Goal: Transaction & Acquisition: Purchase product/service

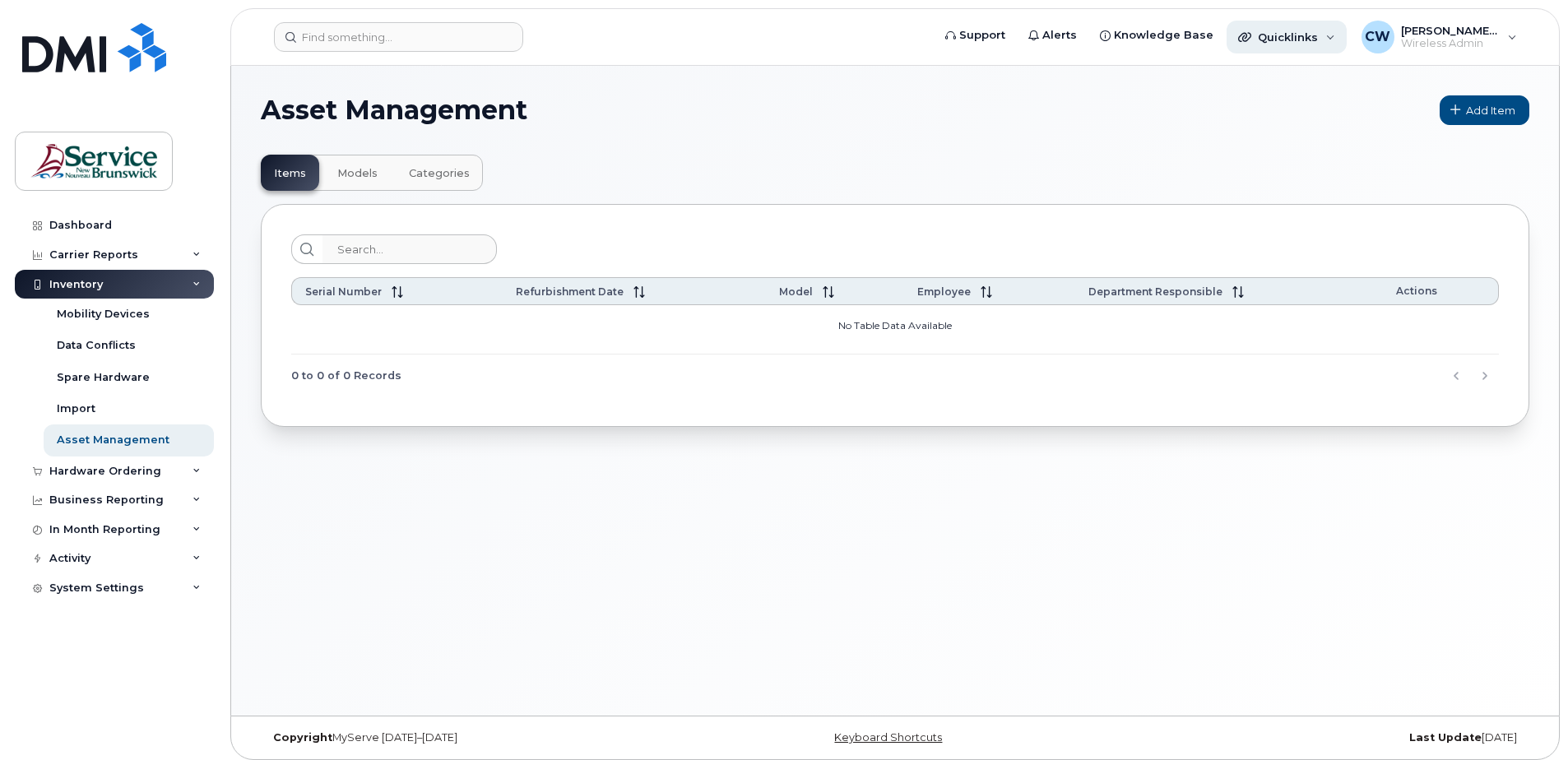
click at [1325, 29] on div "Quicklinks" at bounding box center [1286, 37] width 120 height 33
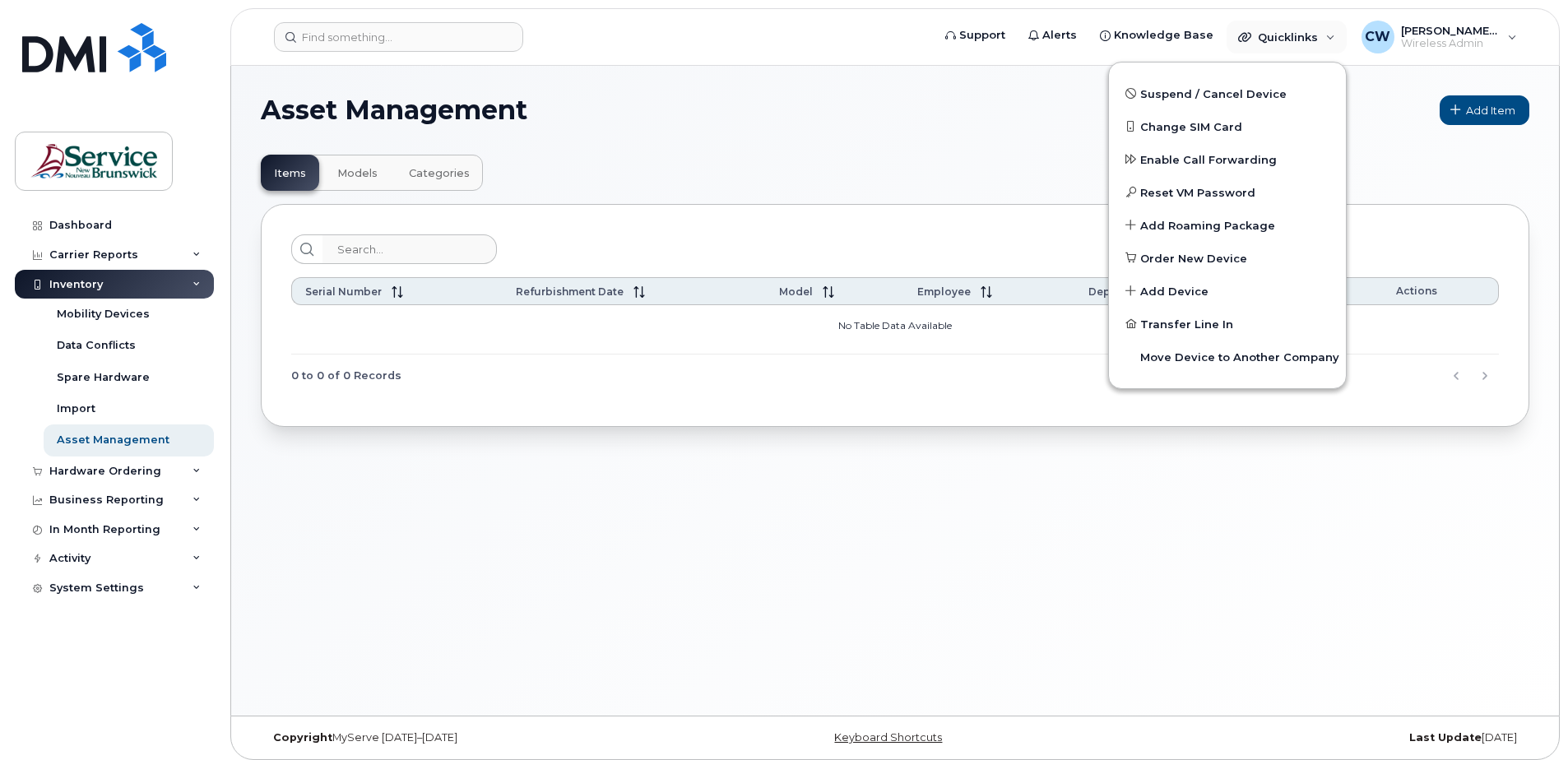
click at [1452, 540] on div "Asset Management Add Item Items Models Categories Serial Number Refurbishment D…" at bounding box center [895, 390] width 1327 height 649
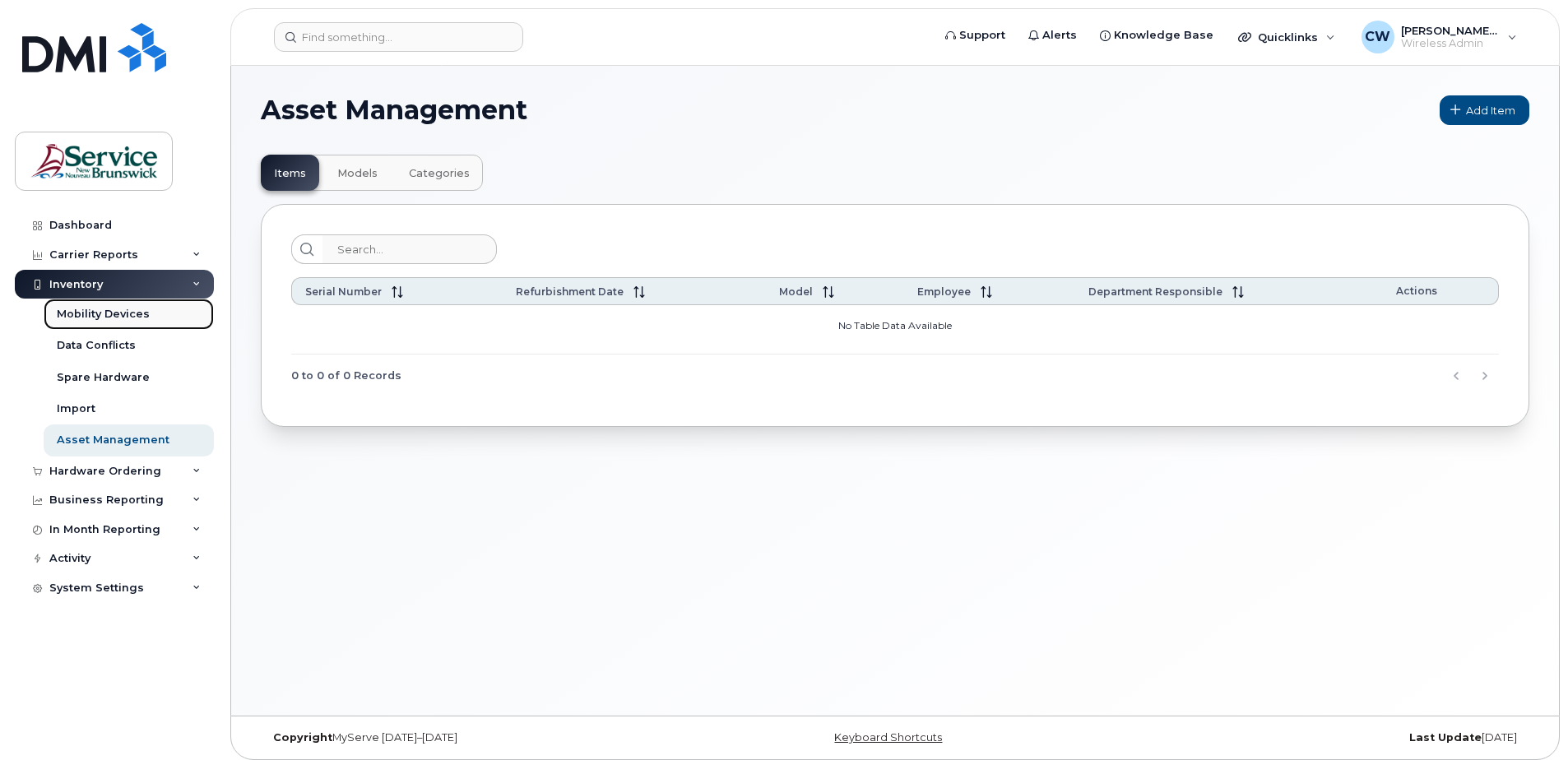
click at [91, 304] on link "Mobility Devices" at bounding box center [128, 313] width 170 height 31
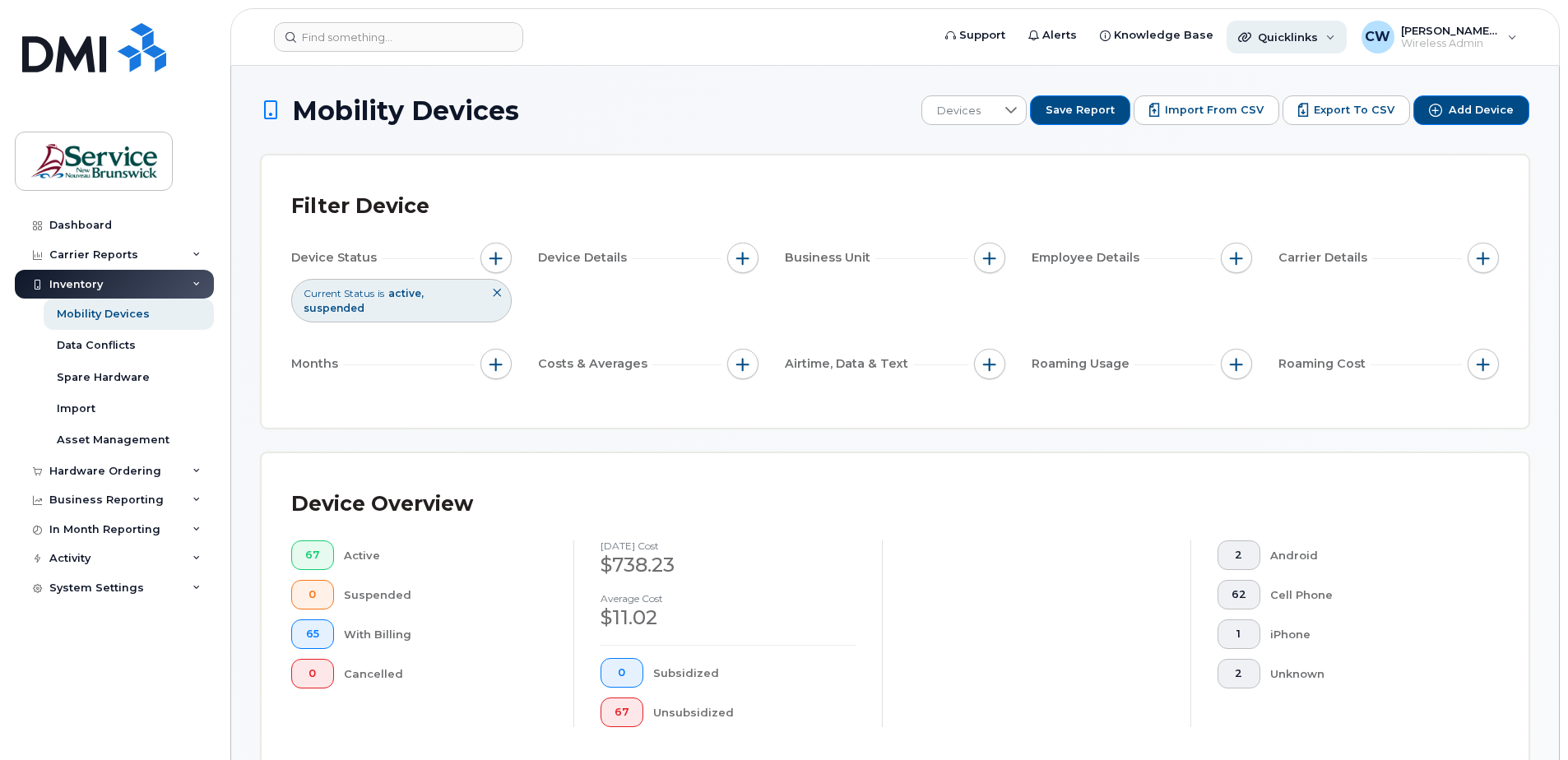
click at [1318, 33] on div "Quicklinks" at bounding box center [1286, 37] width 120 height 33
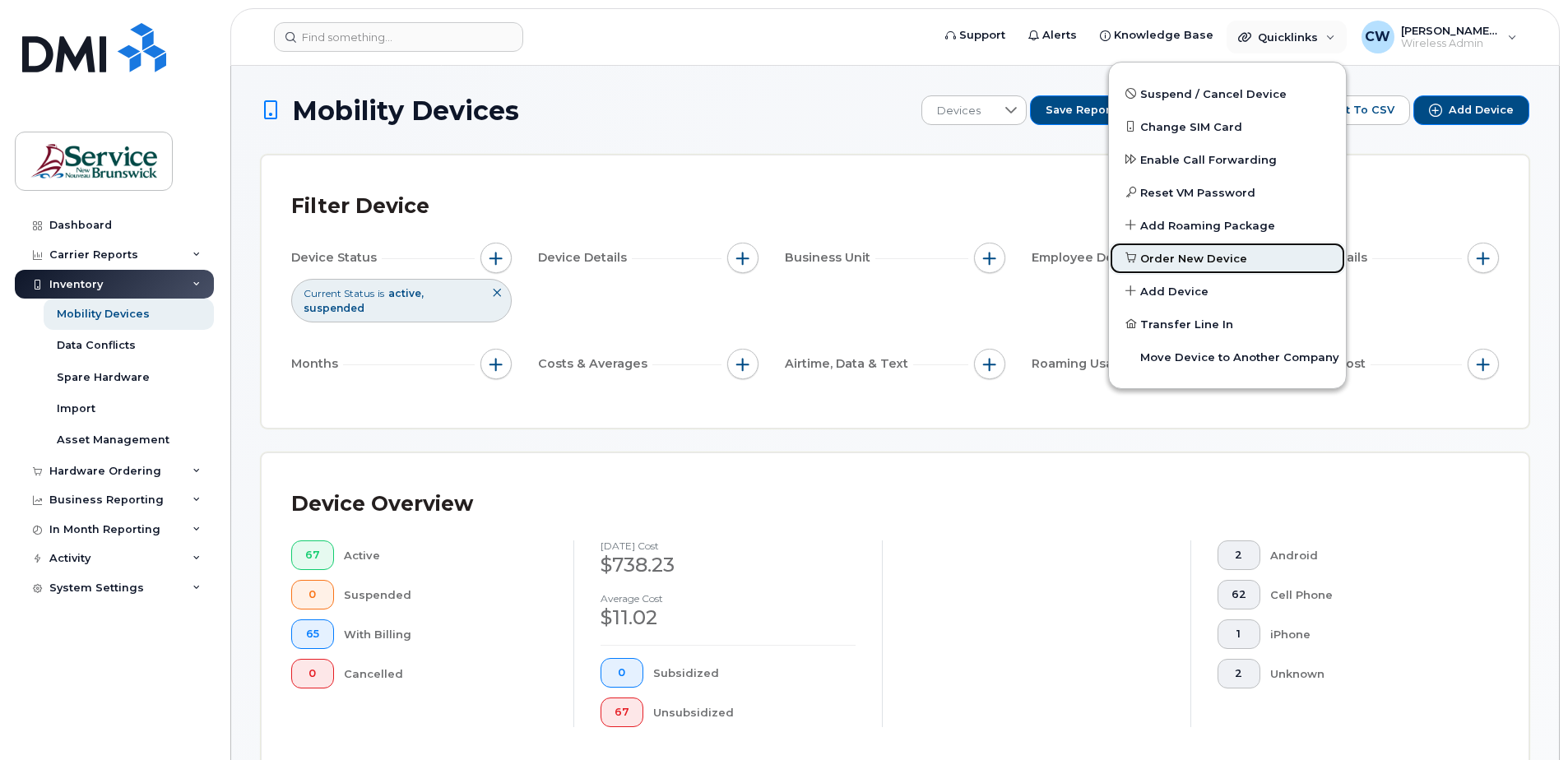
click at [1266, 251] on link "Order New Device" at bounding box center [1227, 258] width 237 height 33
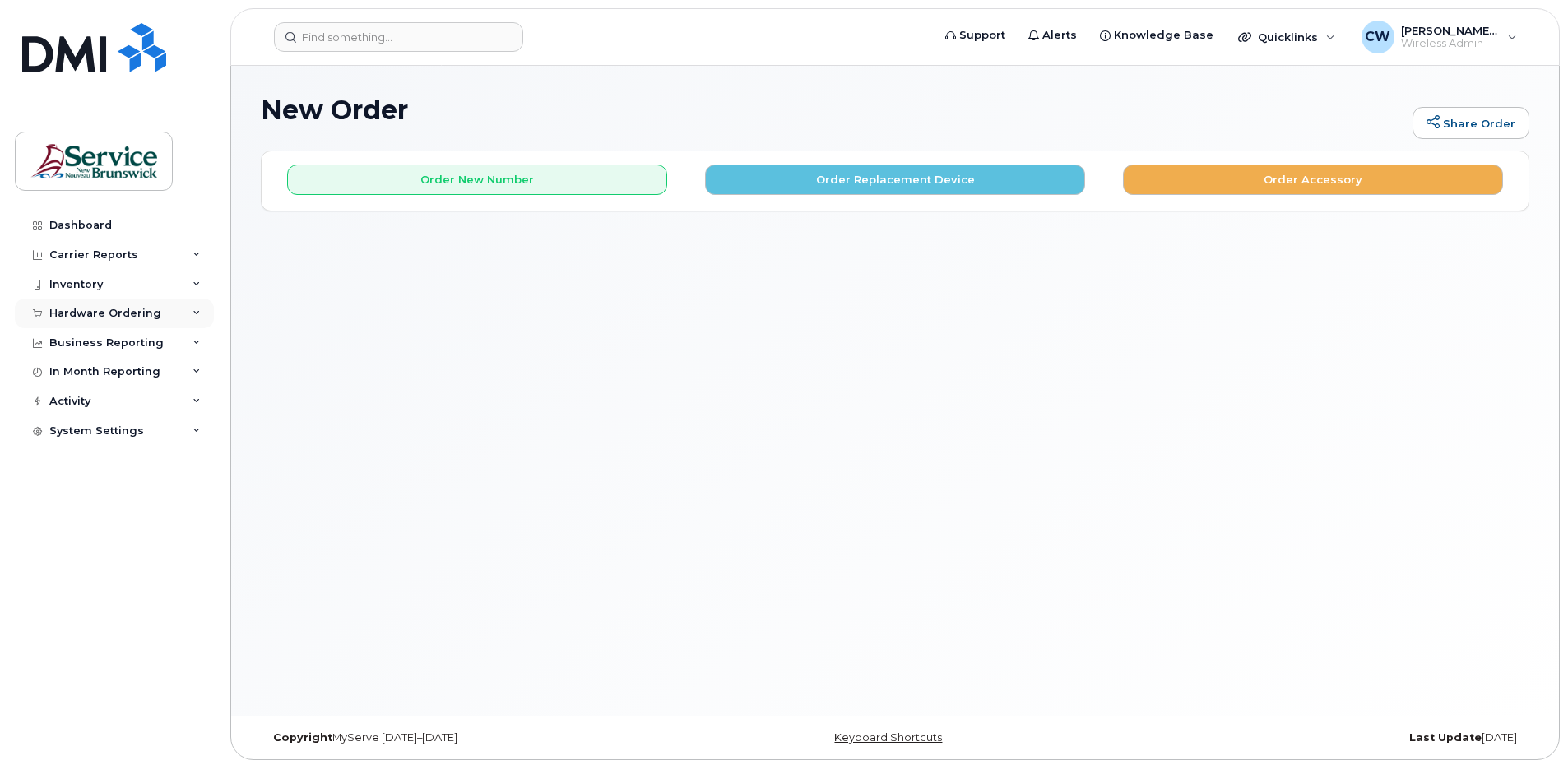
click at [91, 313] on div "Hardware Ordering" at bounding box center [105, 313] width 111 height 13
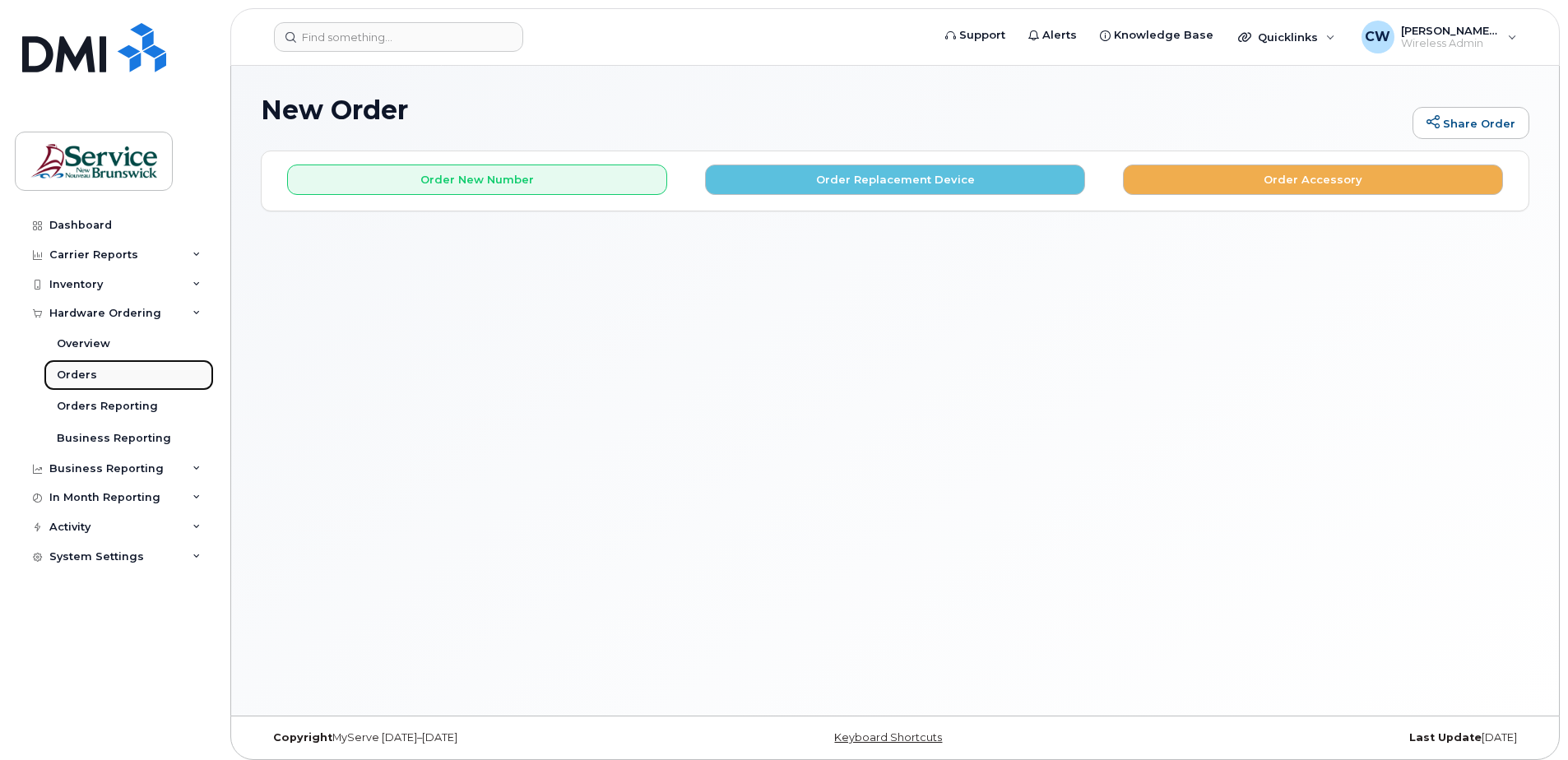
click at [82, 374] on div "Orders" at bounding box center [77, 375] width 40 height 15
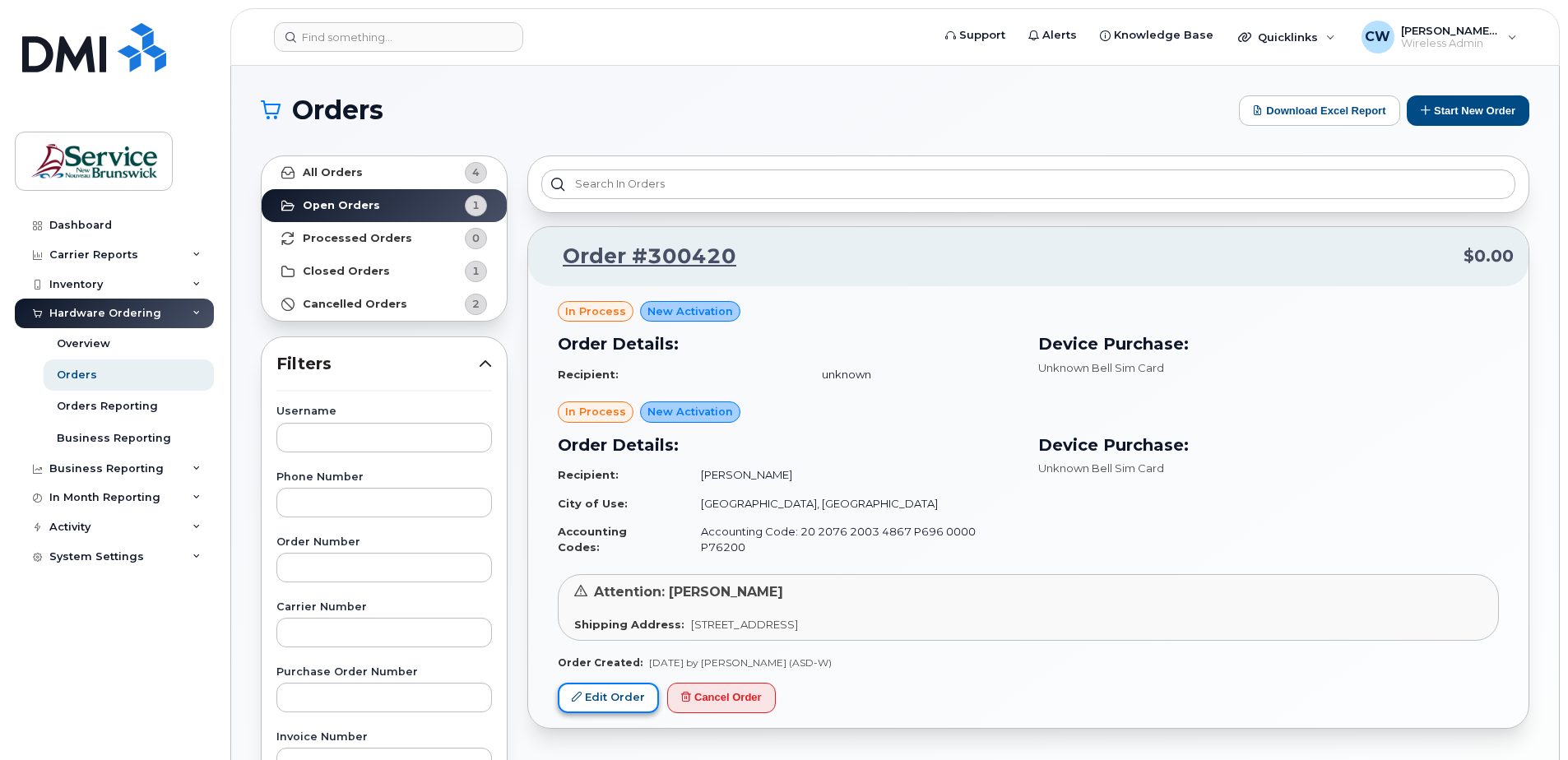
click at [603, 683] on link "Edit Order" at bounding box center [608, 698] width 101 height 30
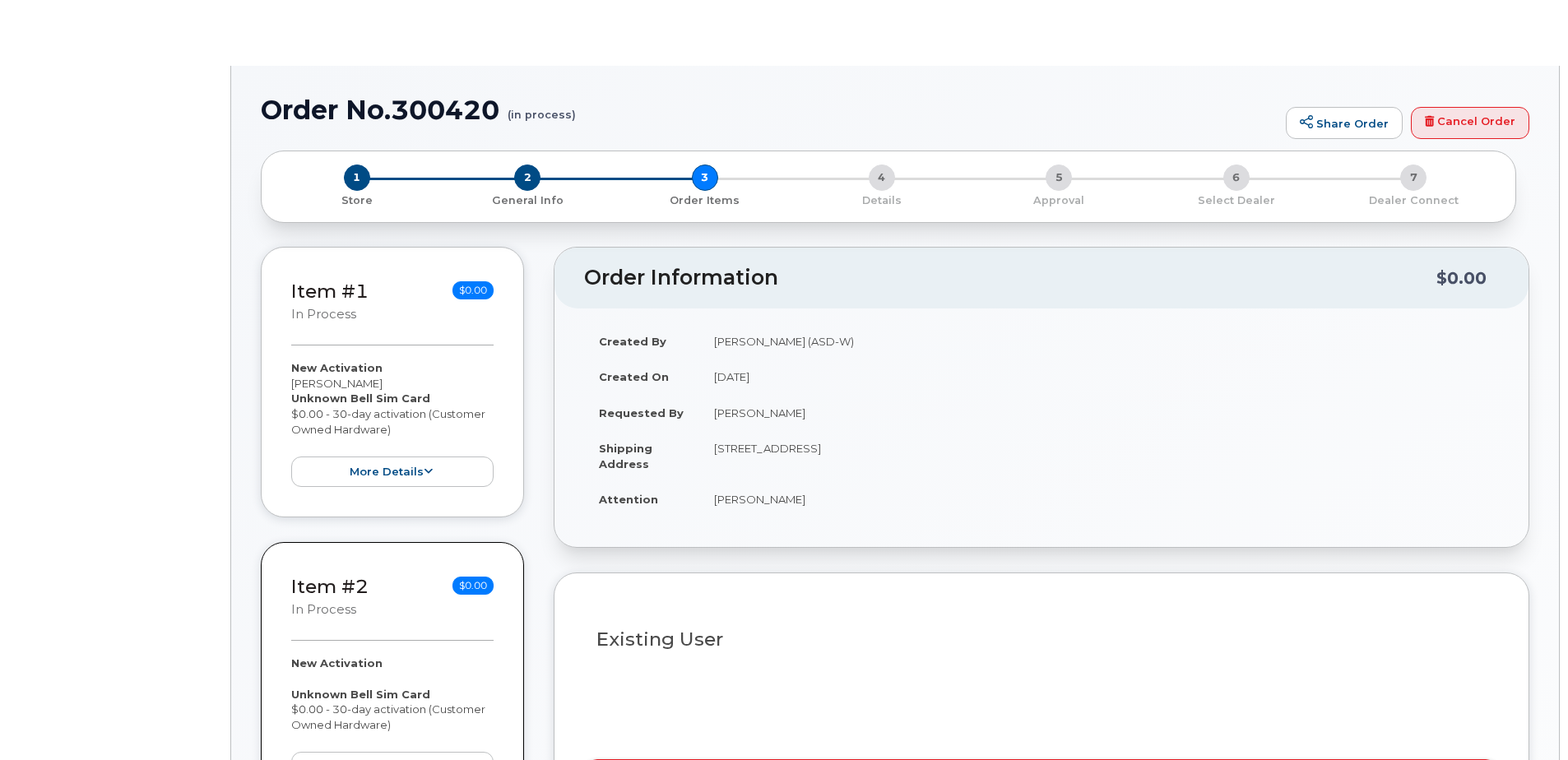
select select
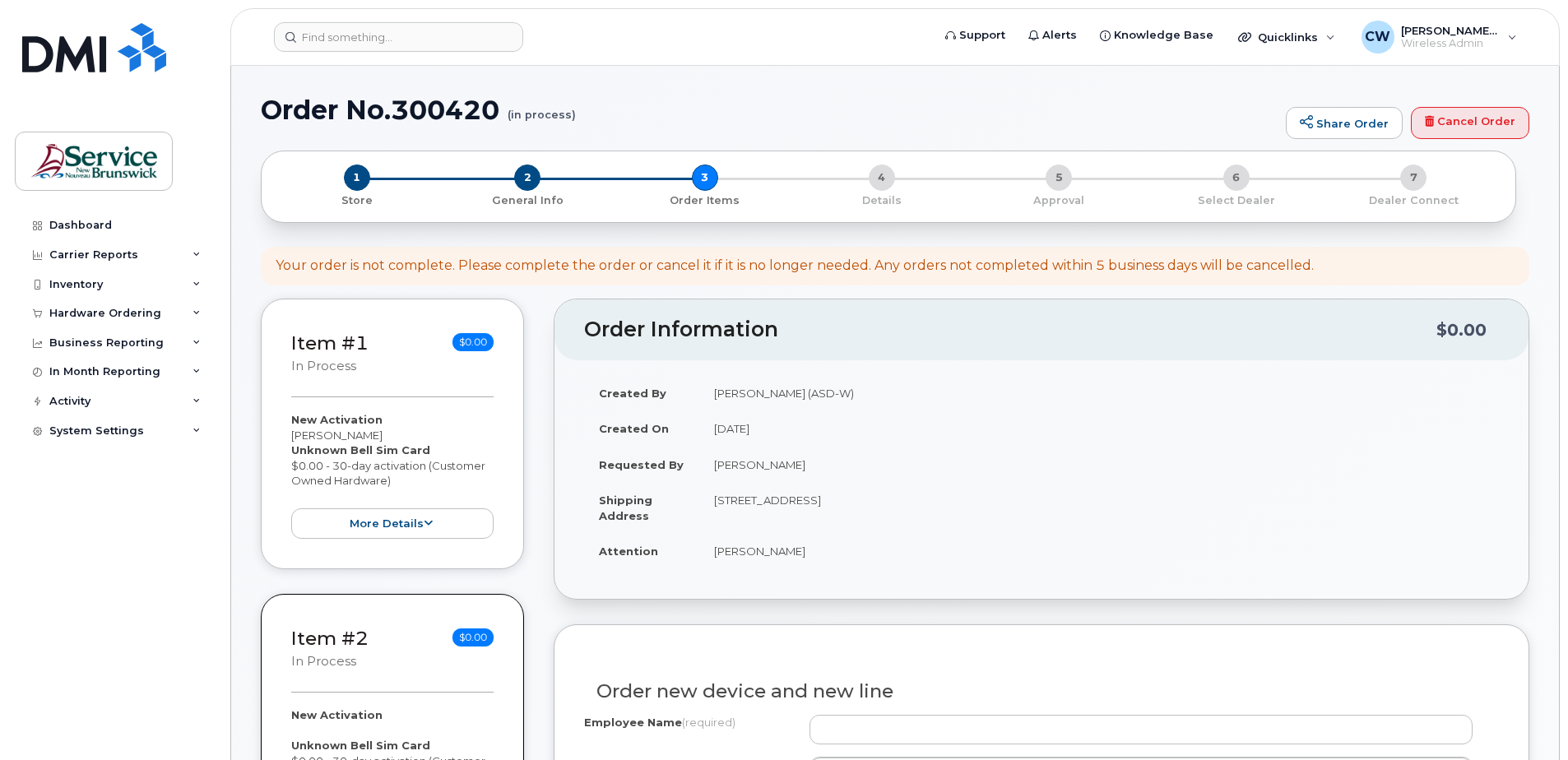
scroll to position [82, 0]
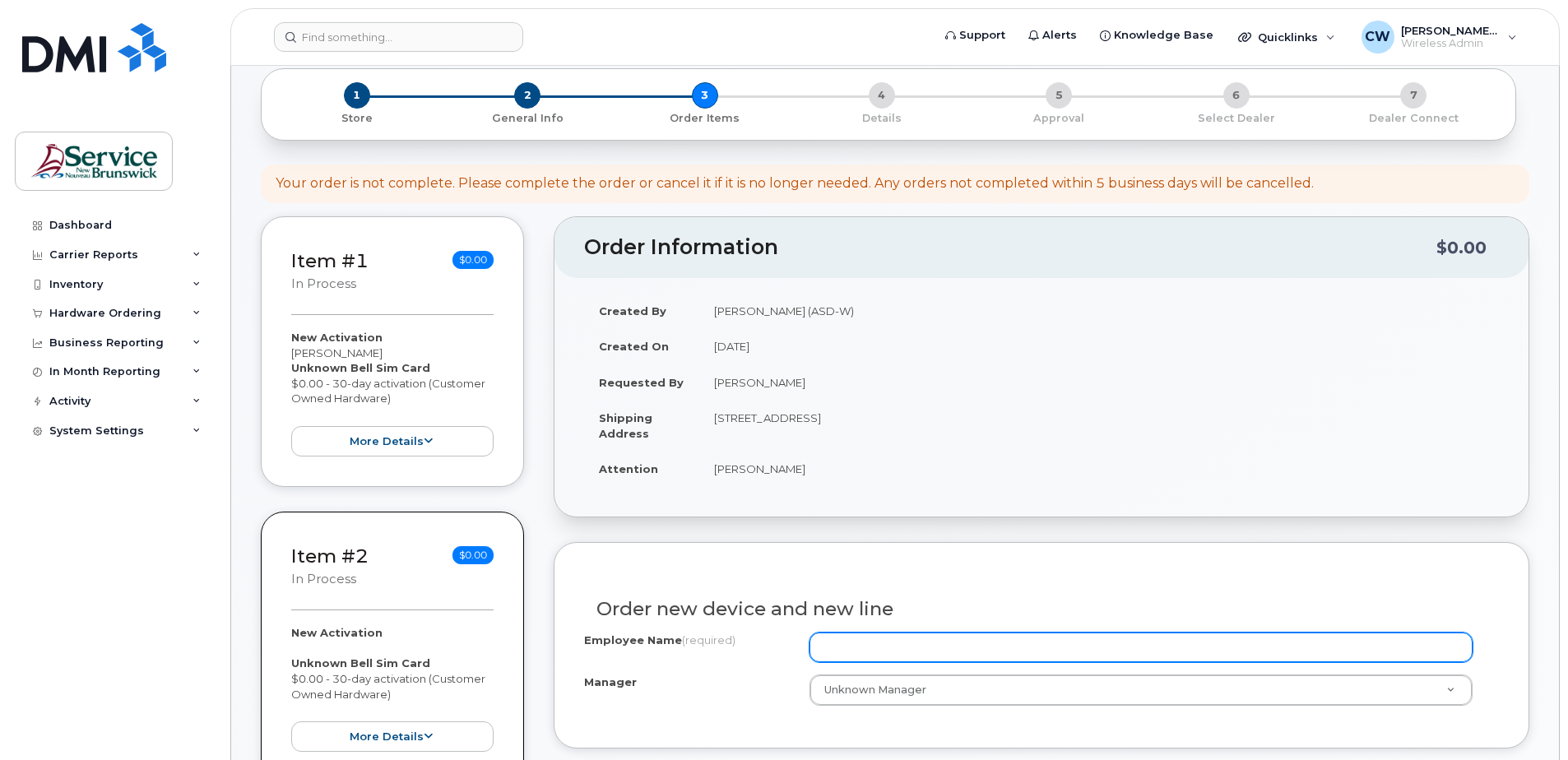
click at [828, 644] on input "Employee Name (required)" at bounding box center [1141, 647] width 663 height 29
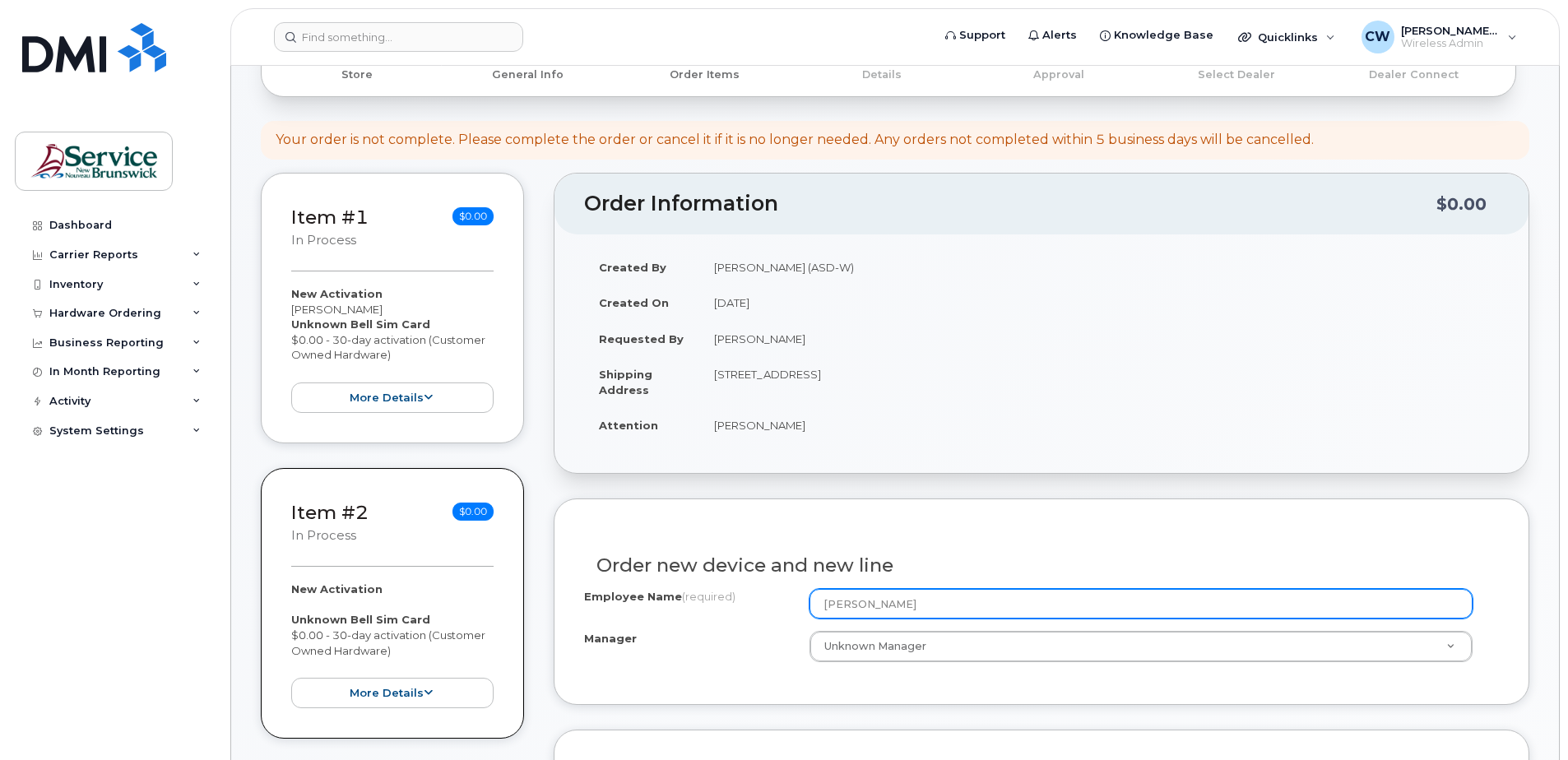
scroll to position [164, 0]
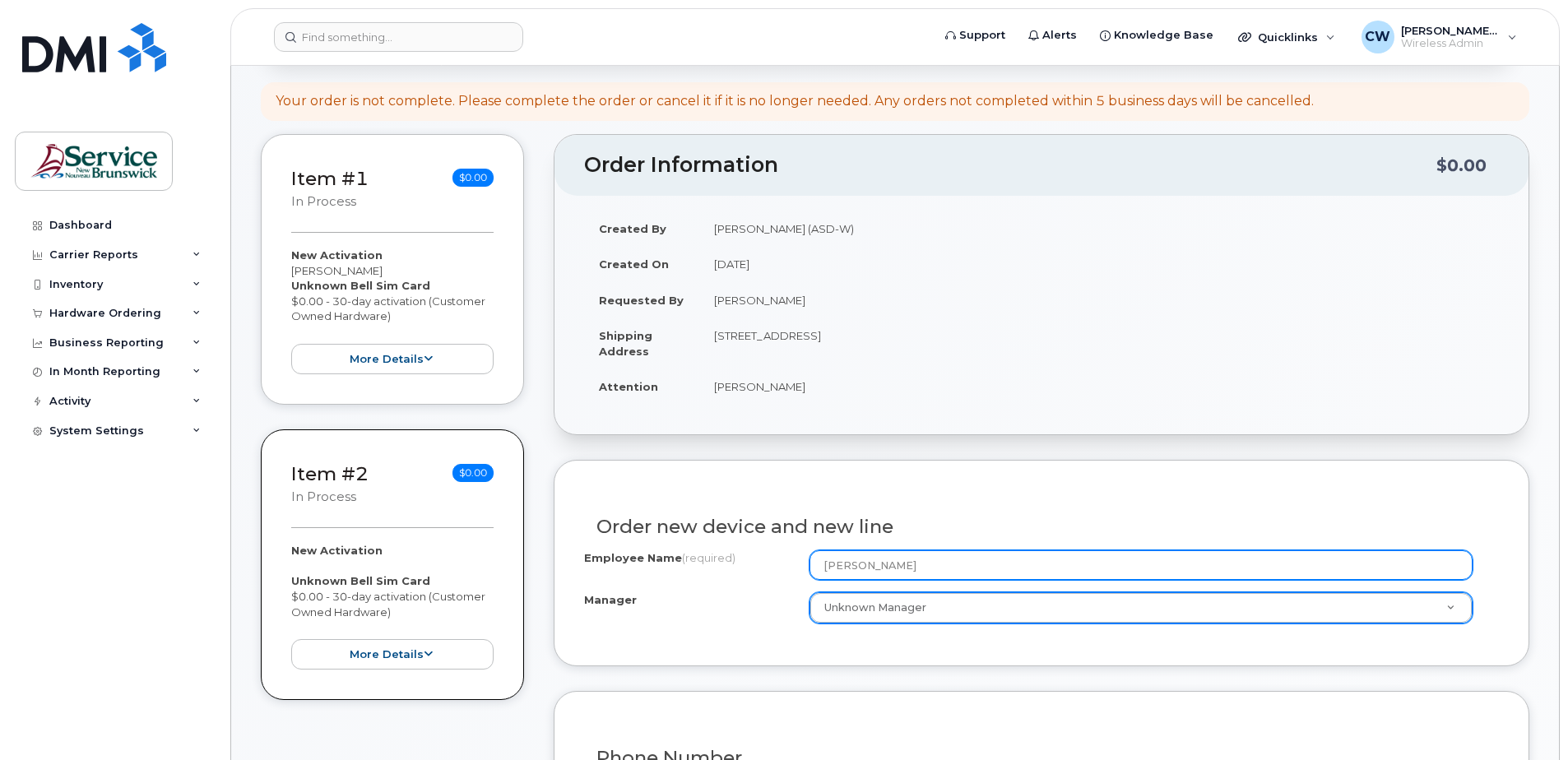
type input "[PERSON_NAME]"
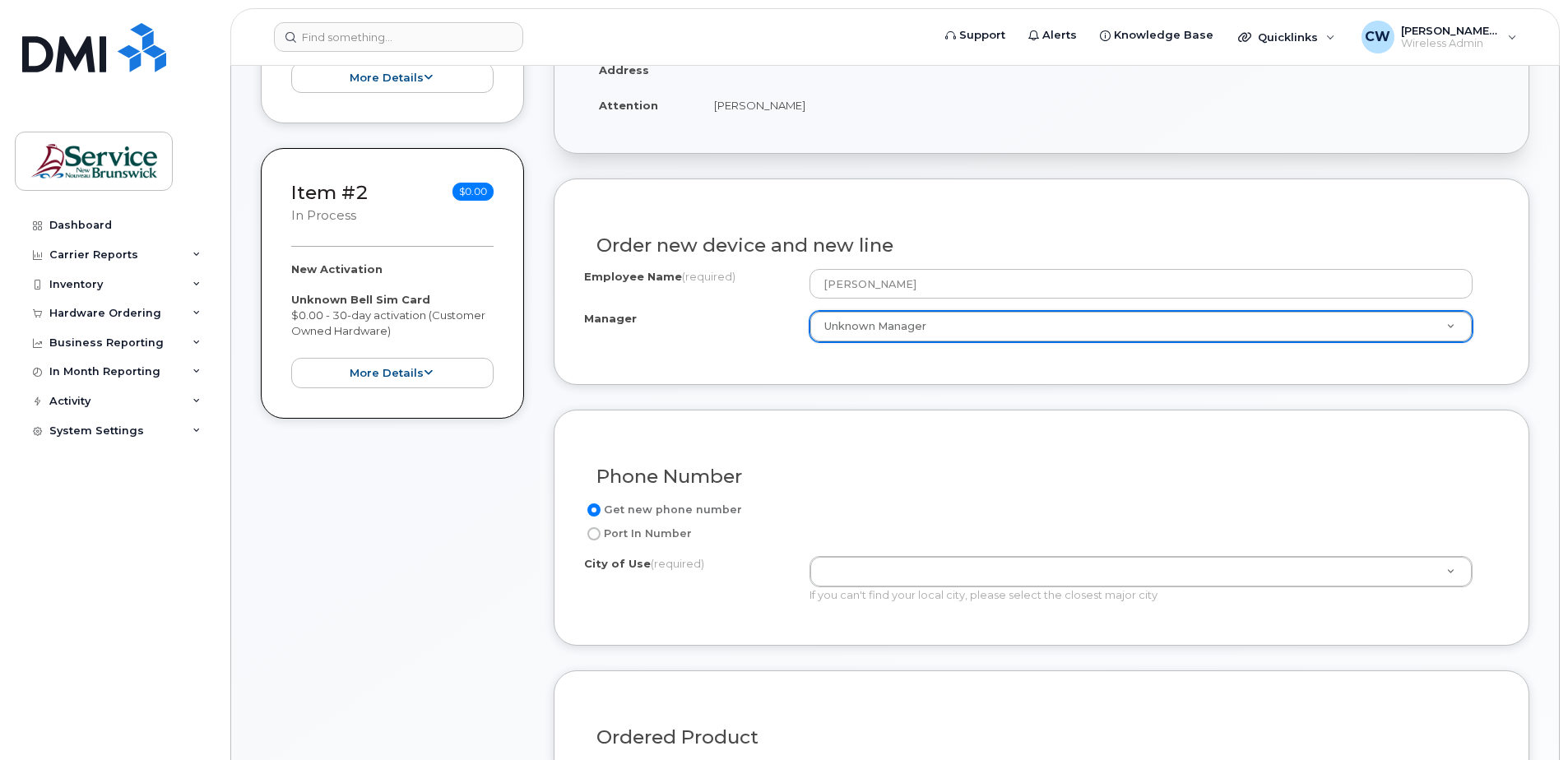
scroll to position [494, 0]
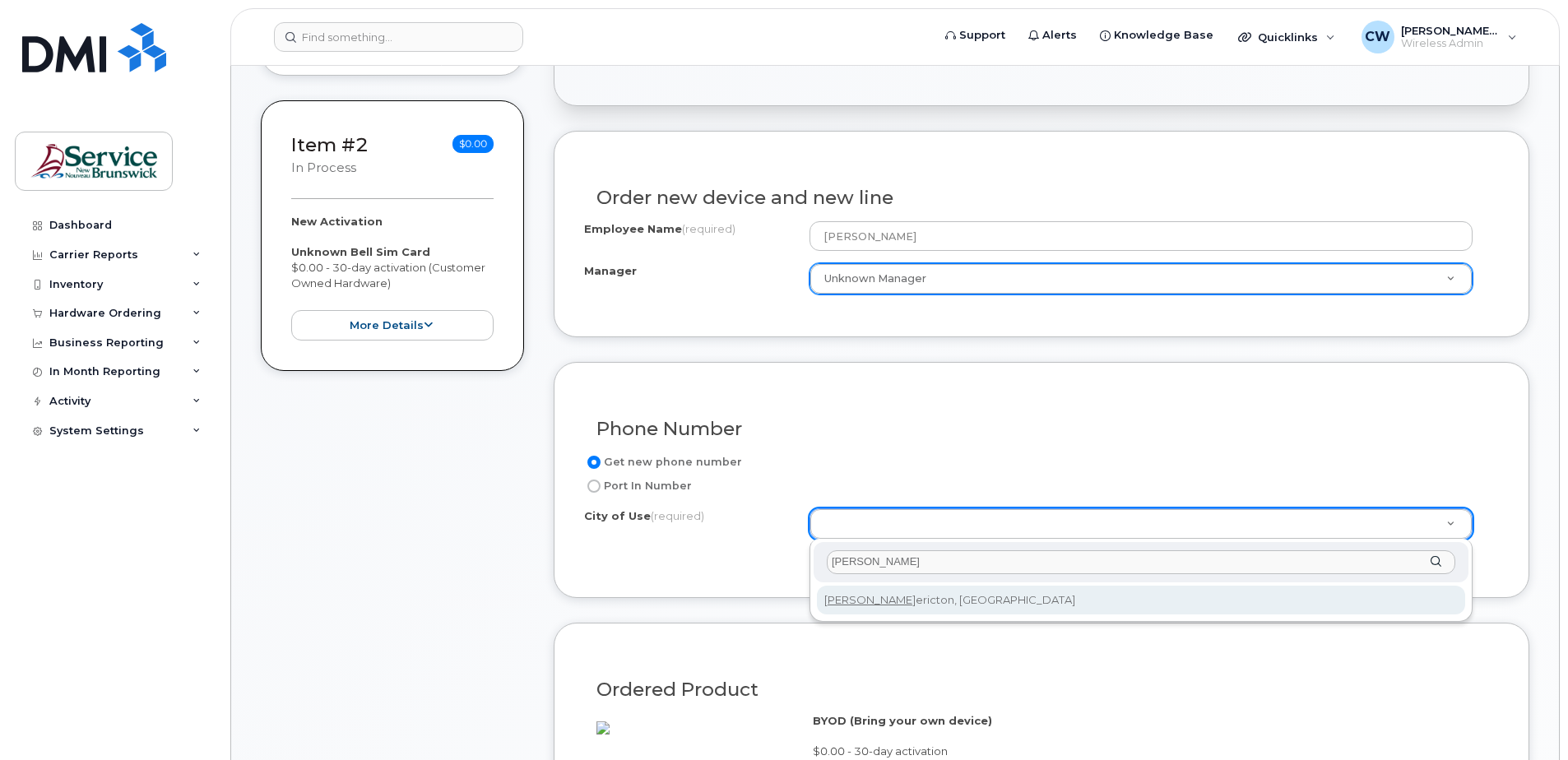
type input "fred"
type input "1578"
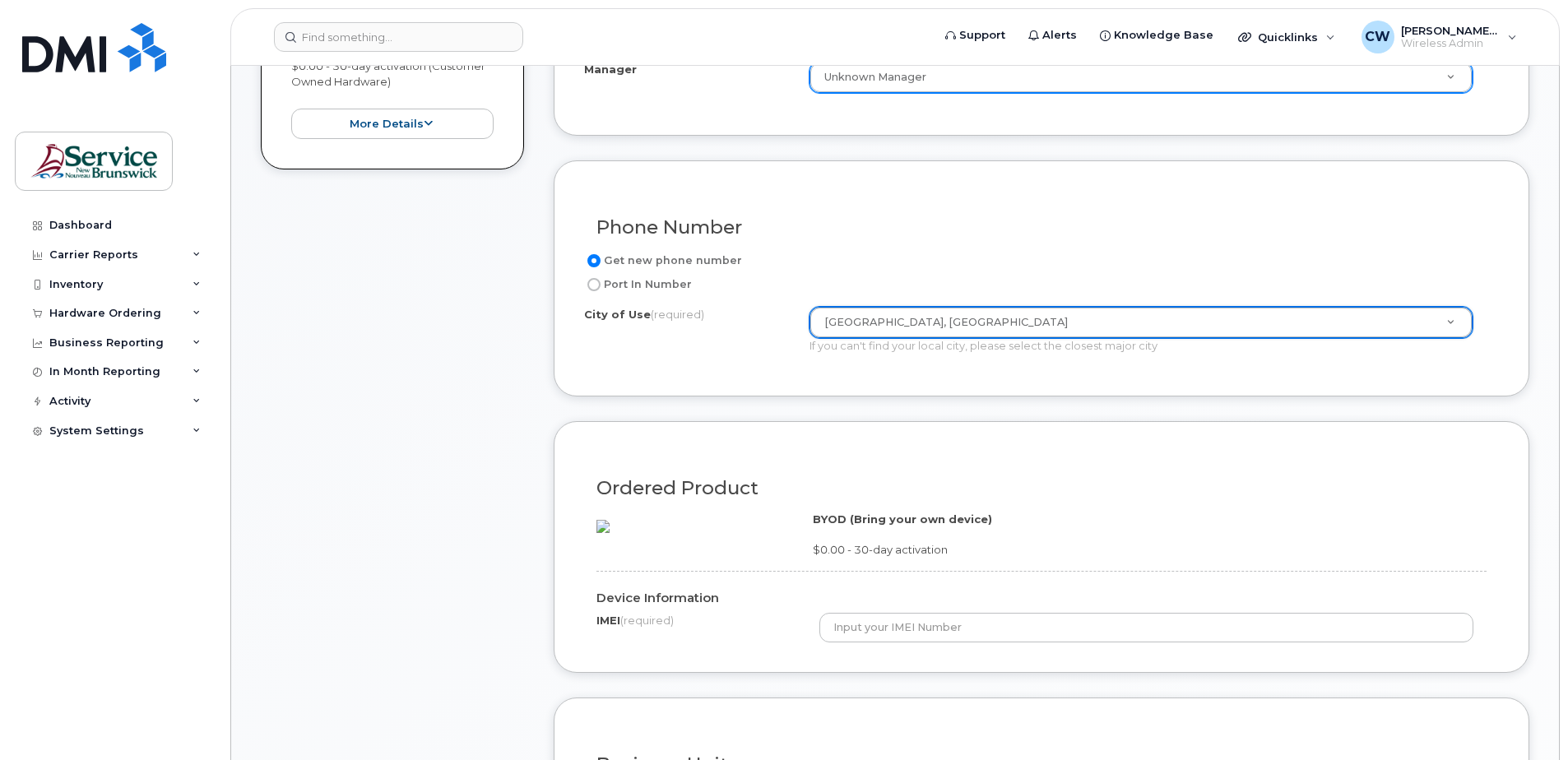
scroll to position [740, 0]
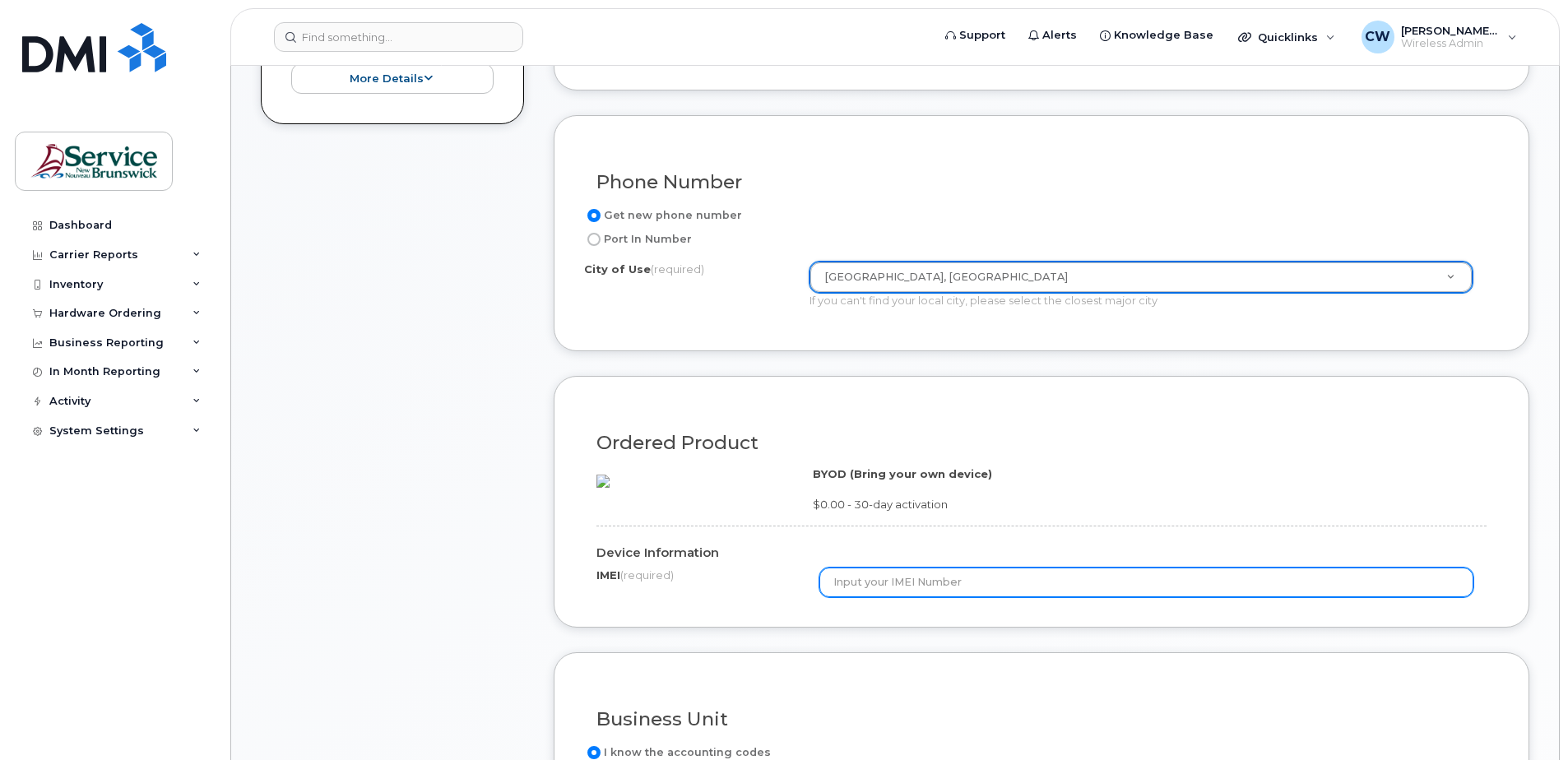
click at [838, 597] on input "text" at bounding box center [1146, 582] width 655 height 29
paste input "356479107267003"
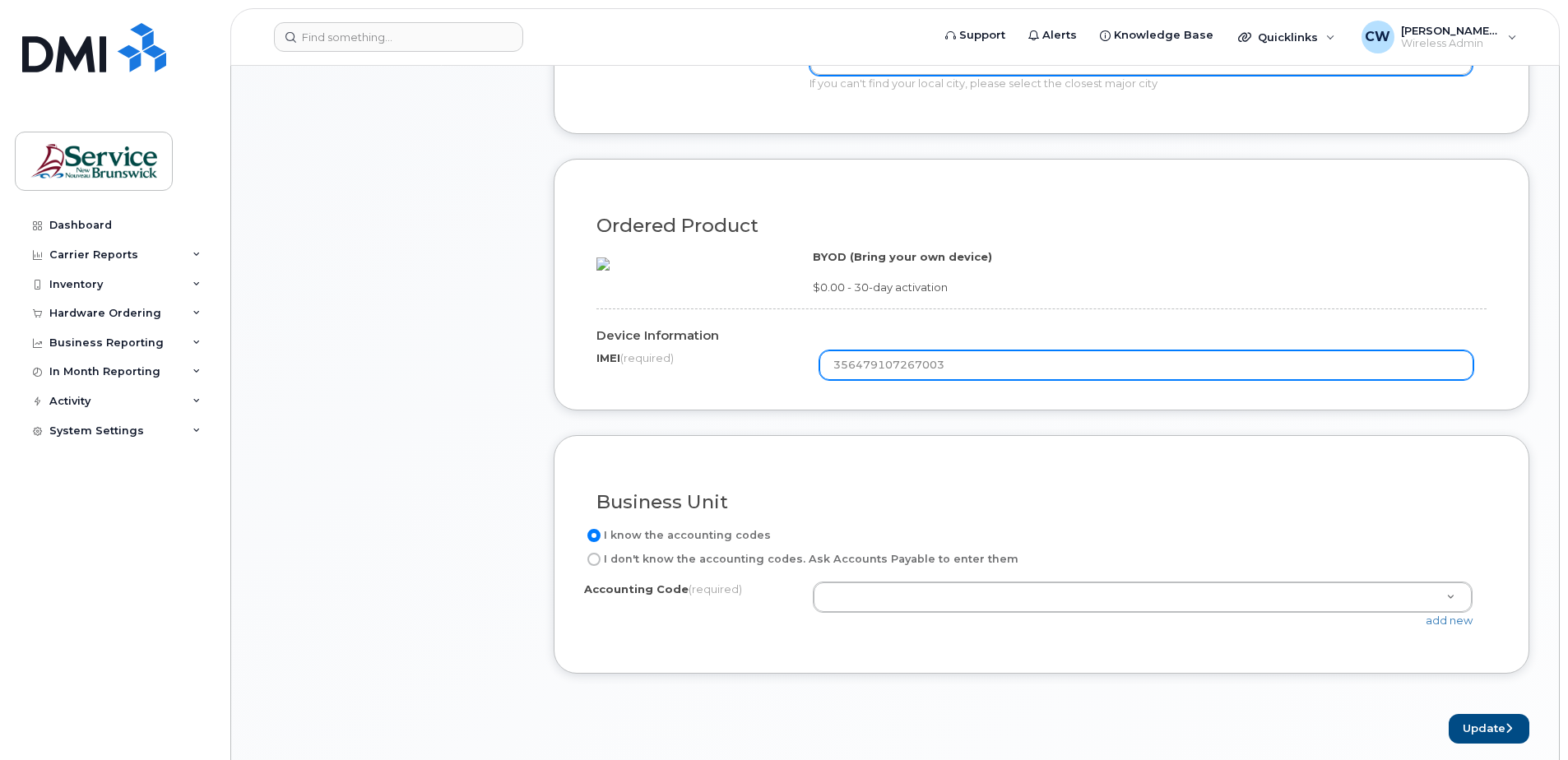
scroll to position [987, 0]
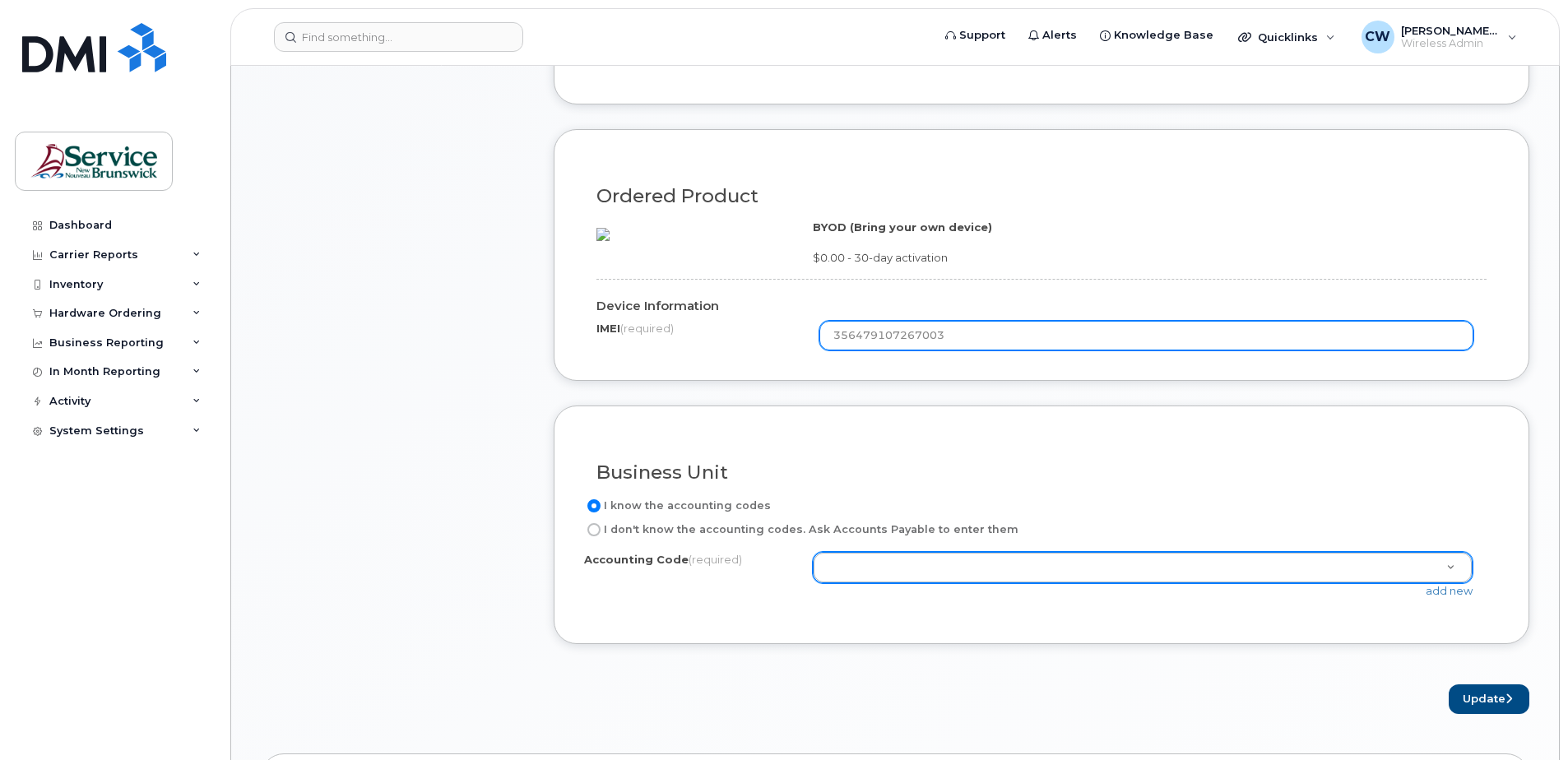
type input "356479107267003"
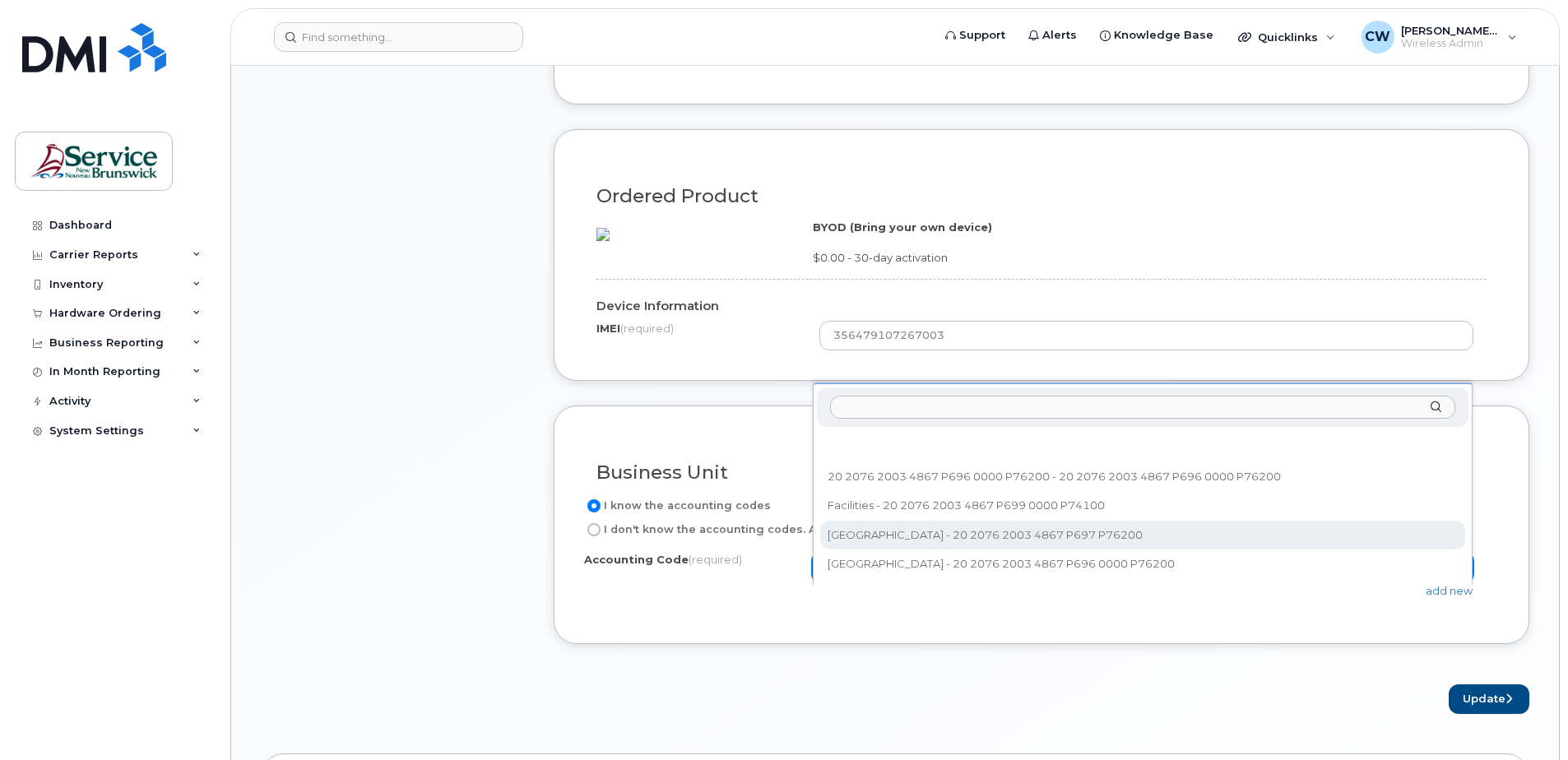
select select "Oromocto Education Centre"
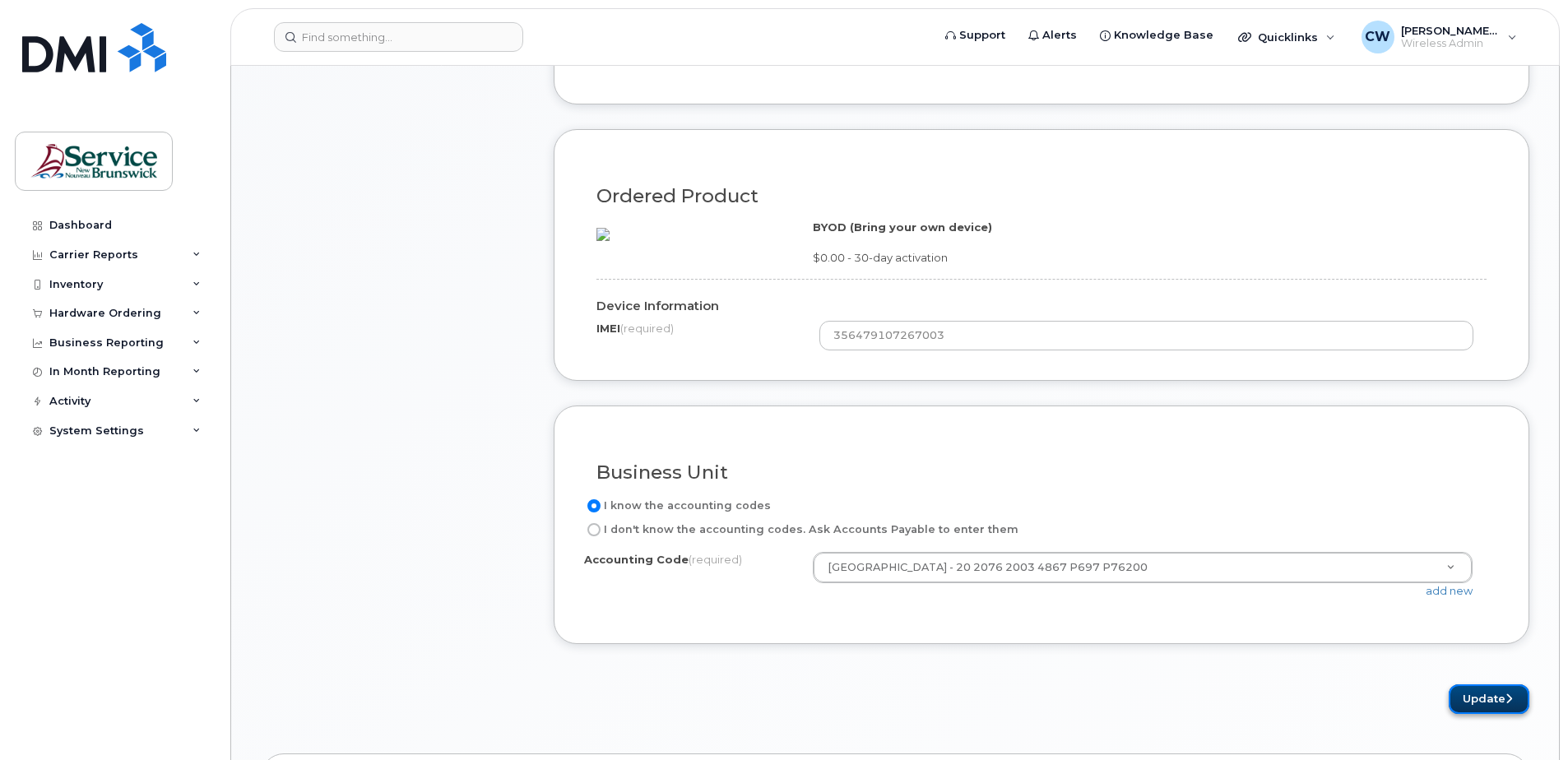
click at [1487, 715] on button "Update" at bounding box center [1488, 700] width 80 height 30
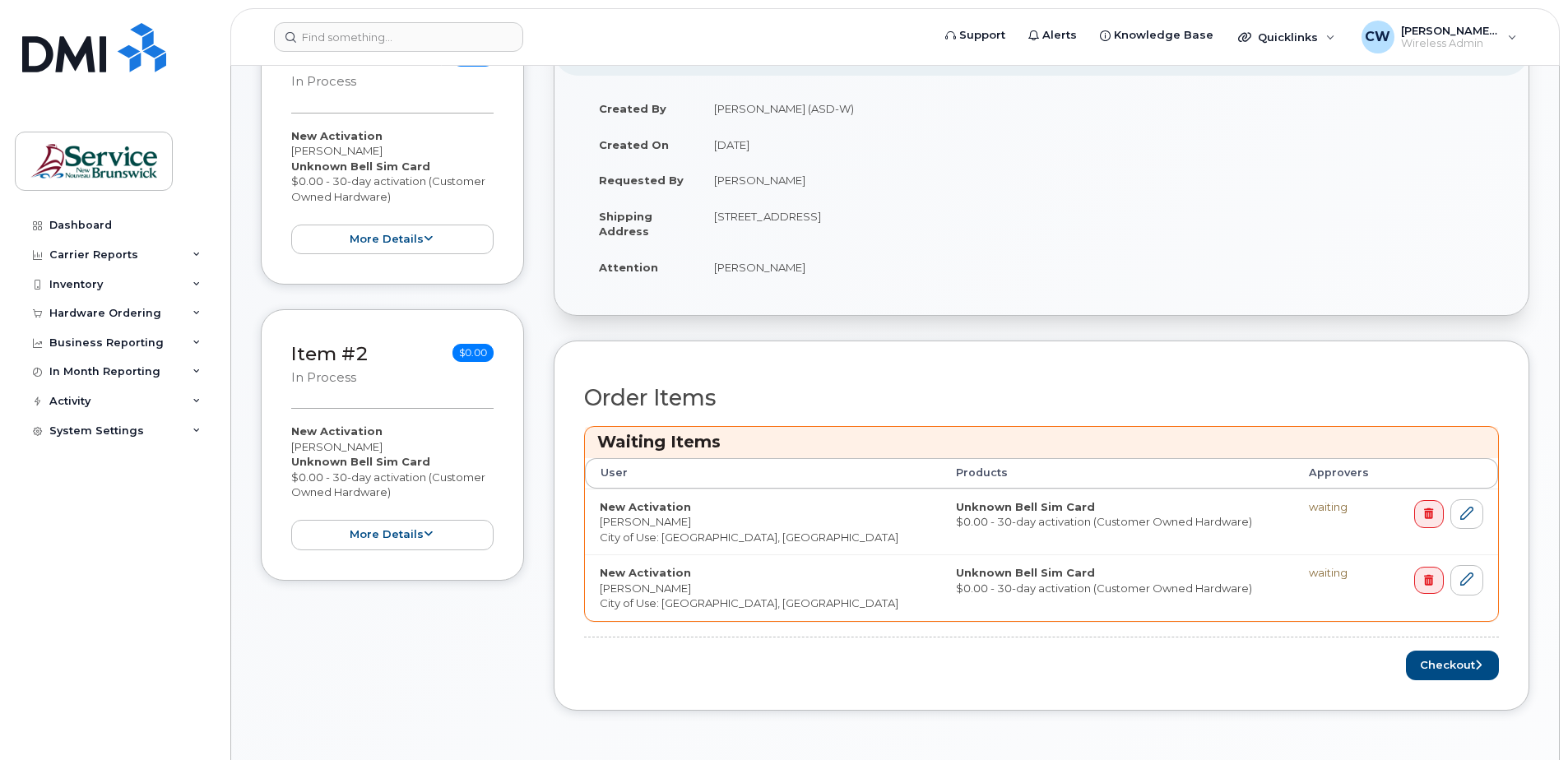
scroll to position [329, 0]
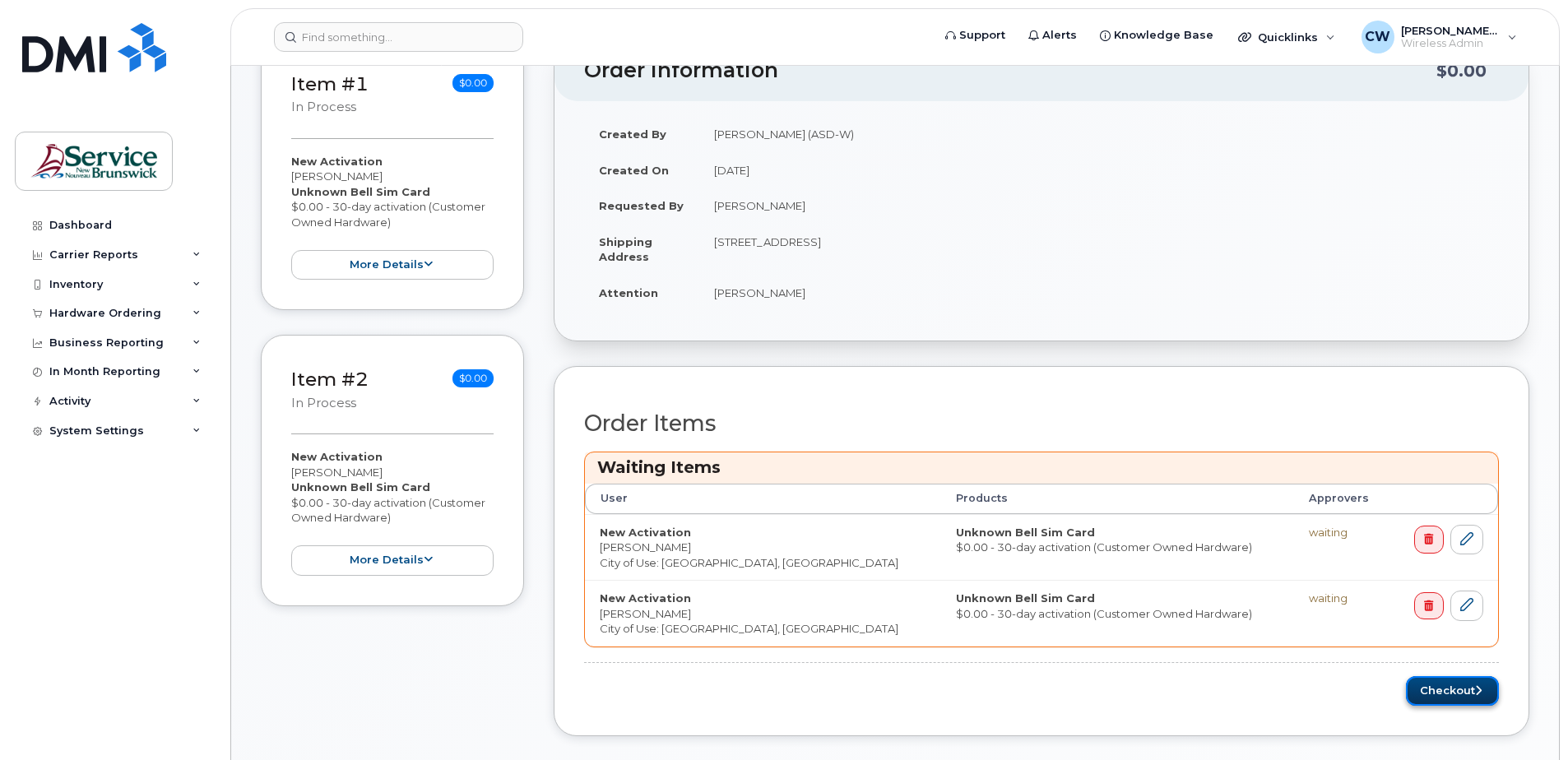
click at [1454, 680] on button "Checkout" at bounding box center [1452, 691] width 93 height 30
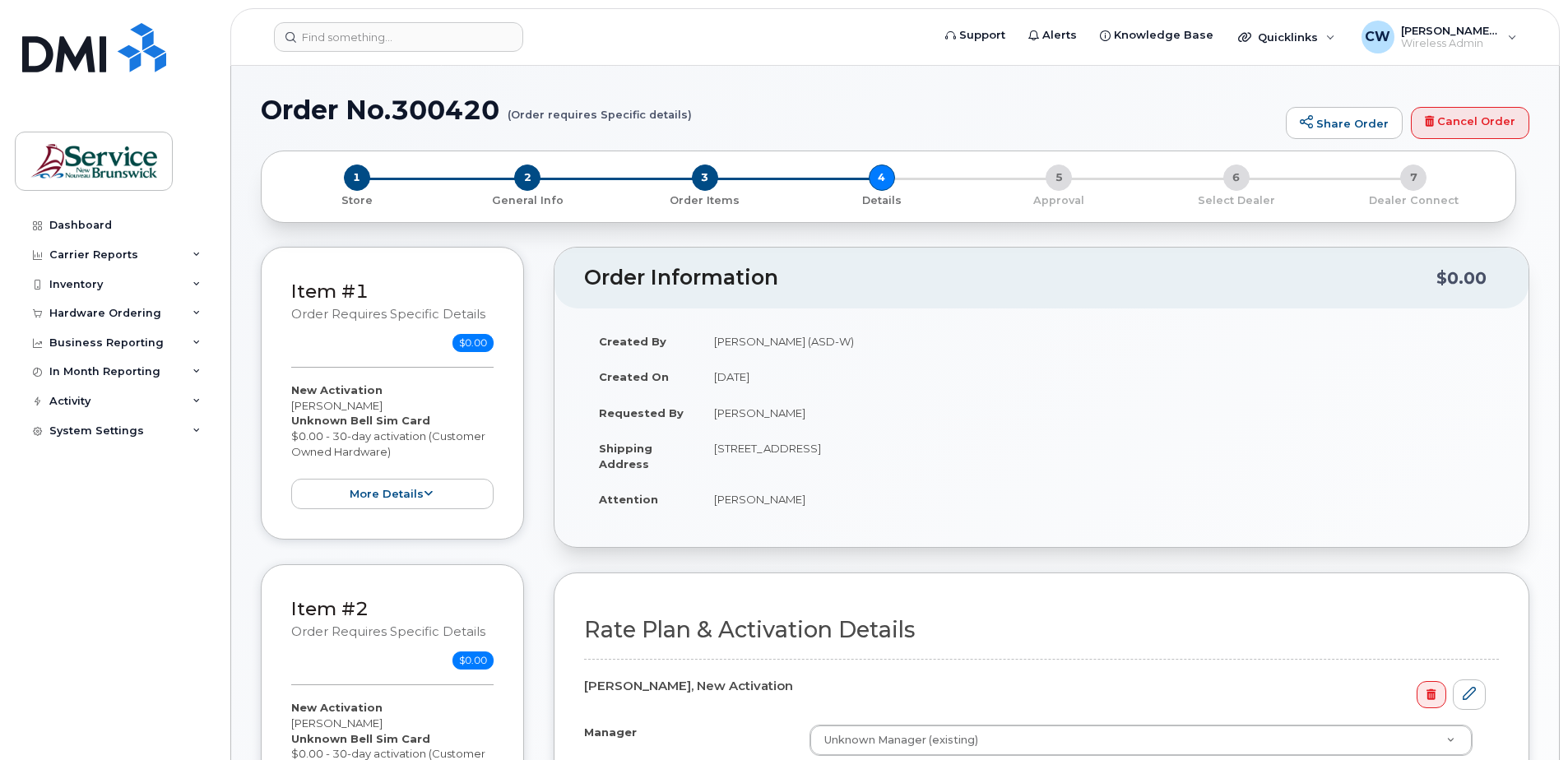
select select
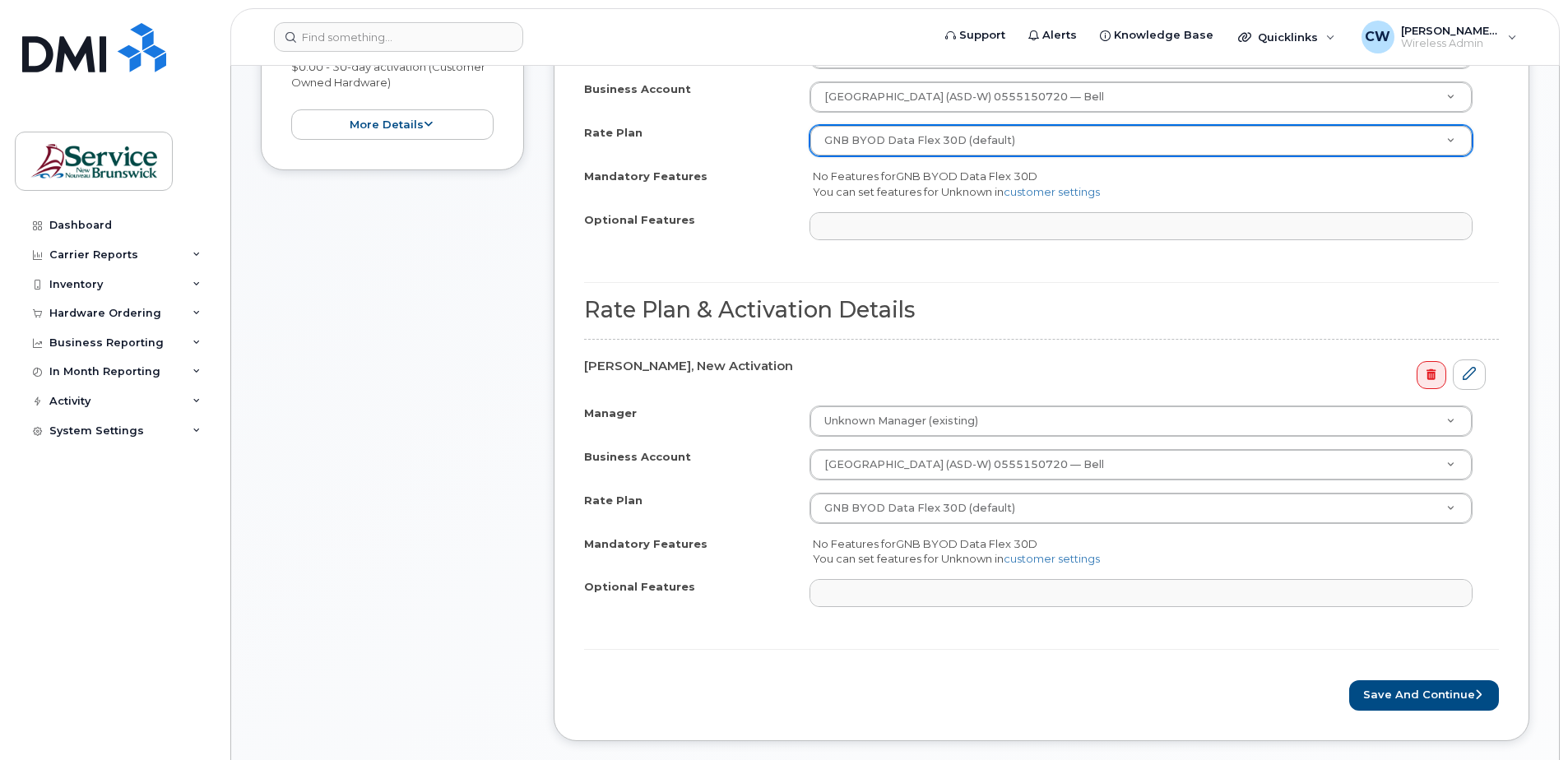
scroll to position [658, 0]
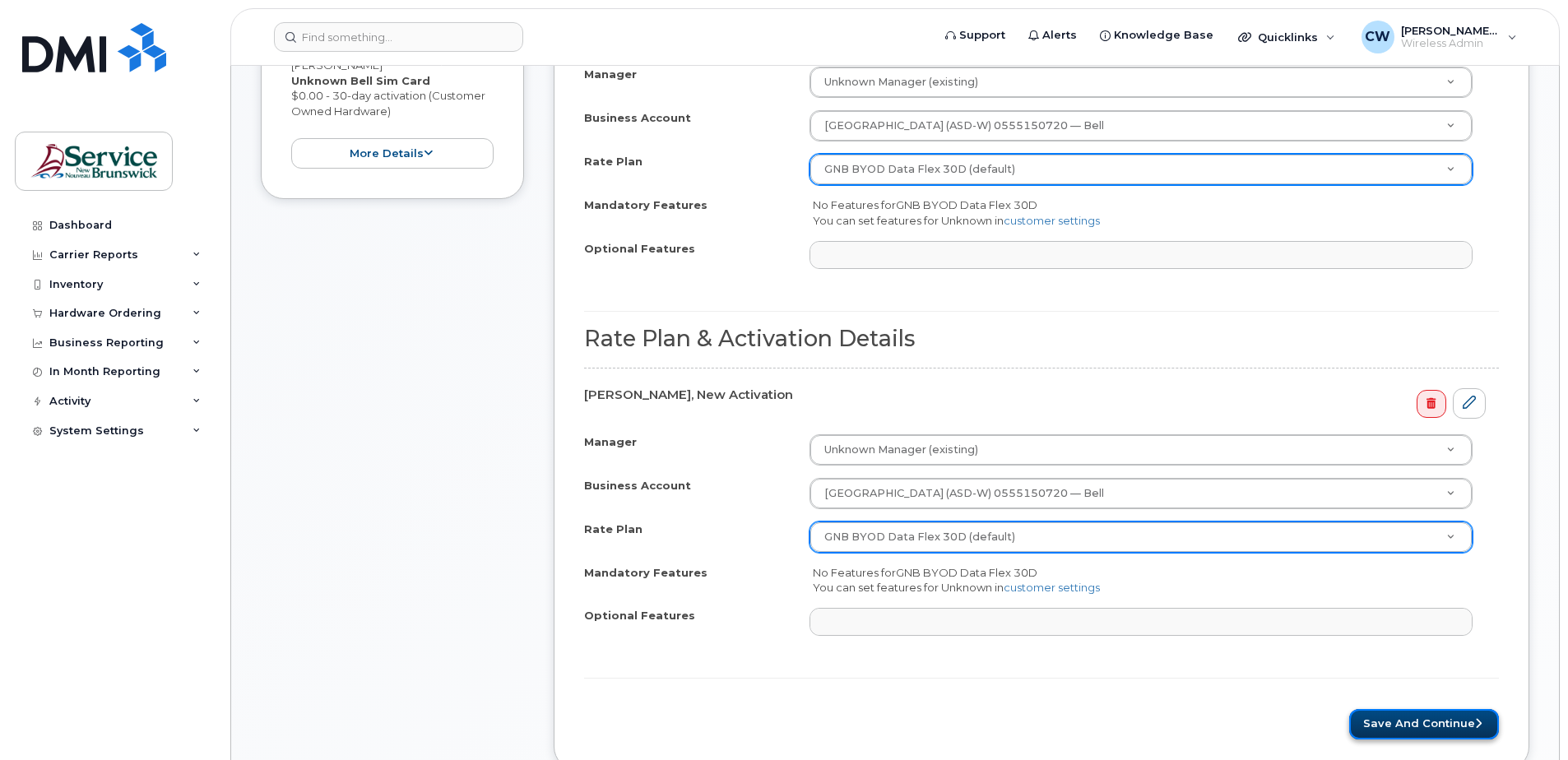
click at [1424, 717] on button "Save and Continue" at bounding box center [1424, 724] width 150 height 30
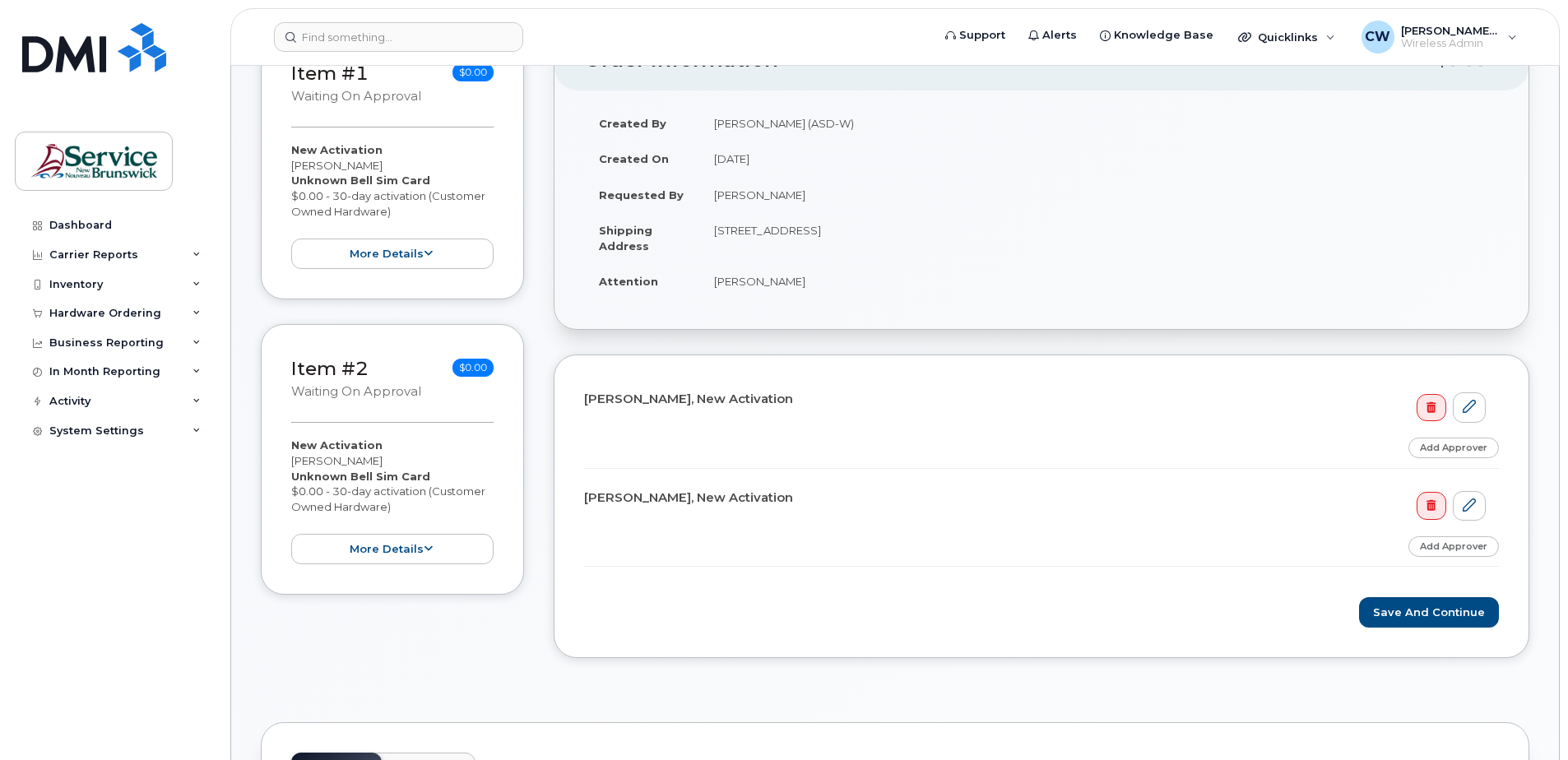
scroll to position [246, 0]
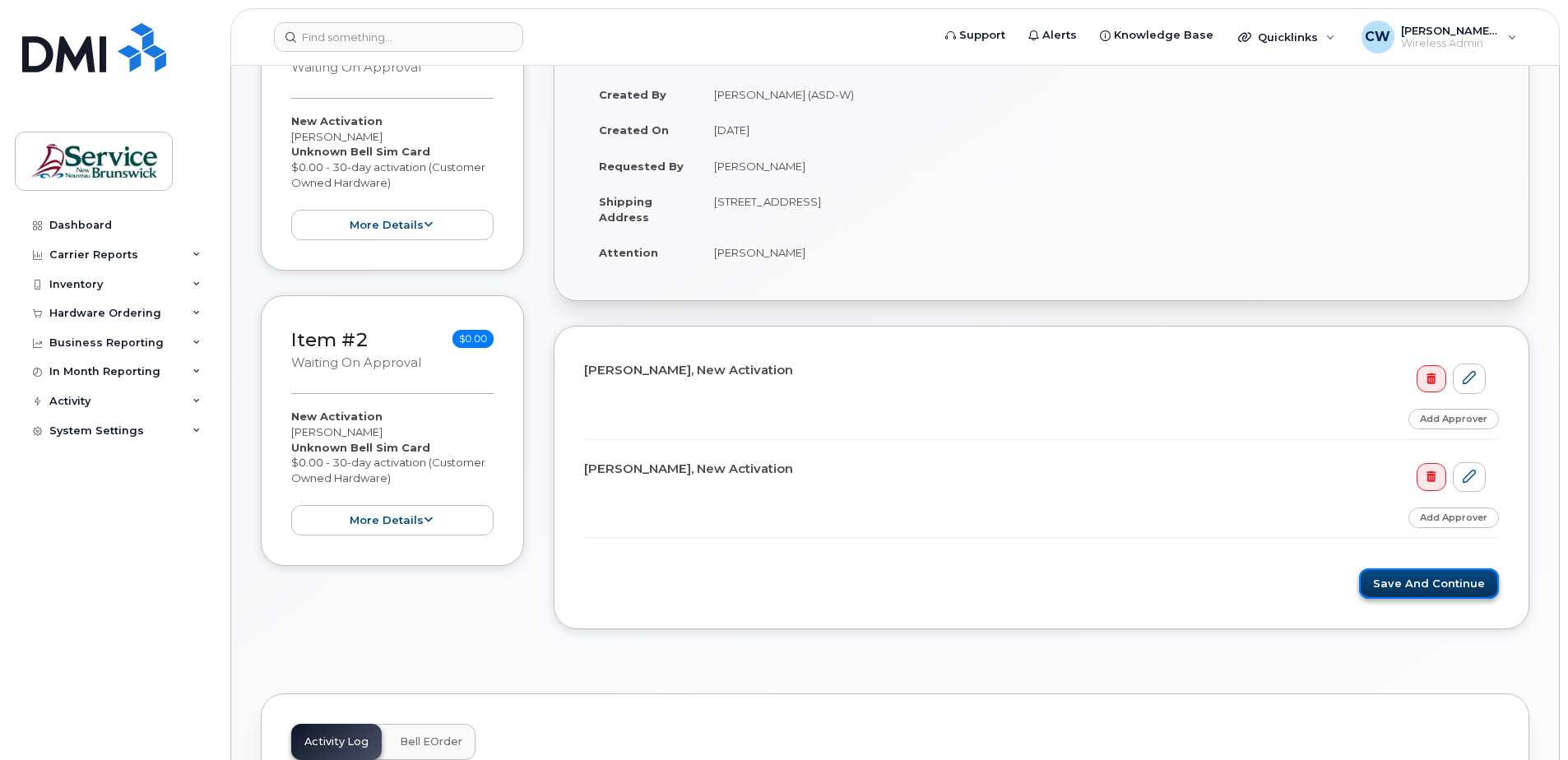
click at [1437, 577] on button "Save and Continue" at bounding box center [1428, 583] width 140 height 30
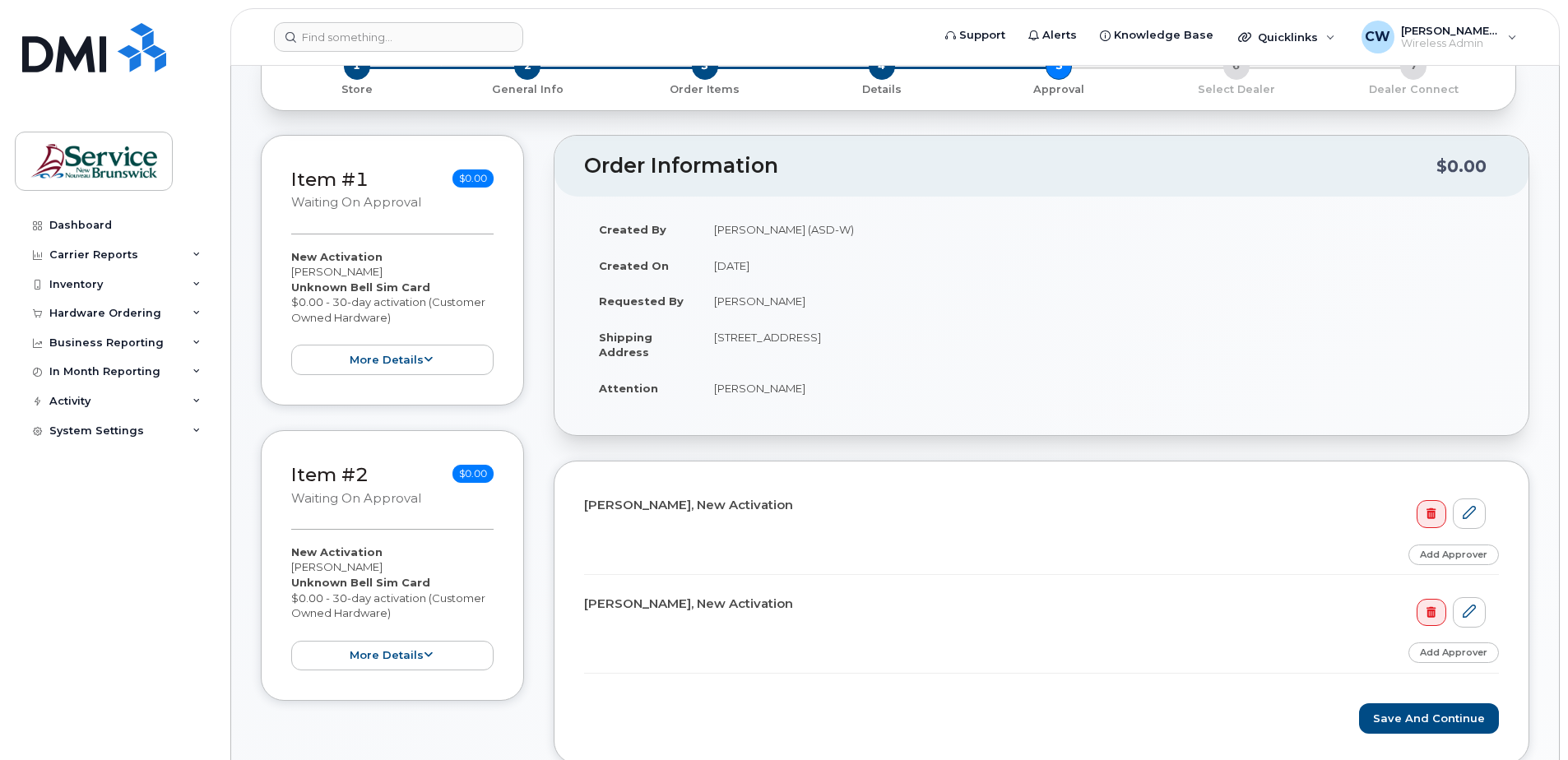
scroll to position [329, 0]
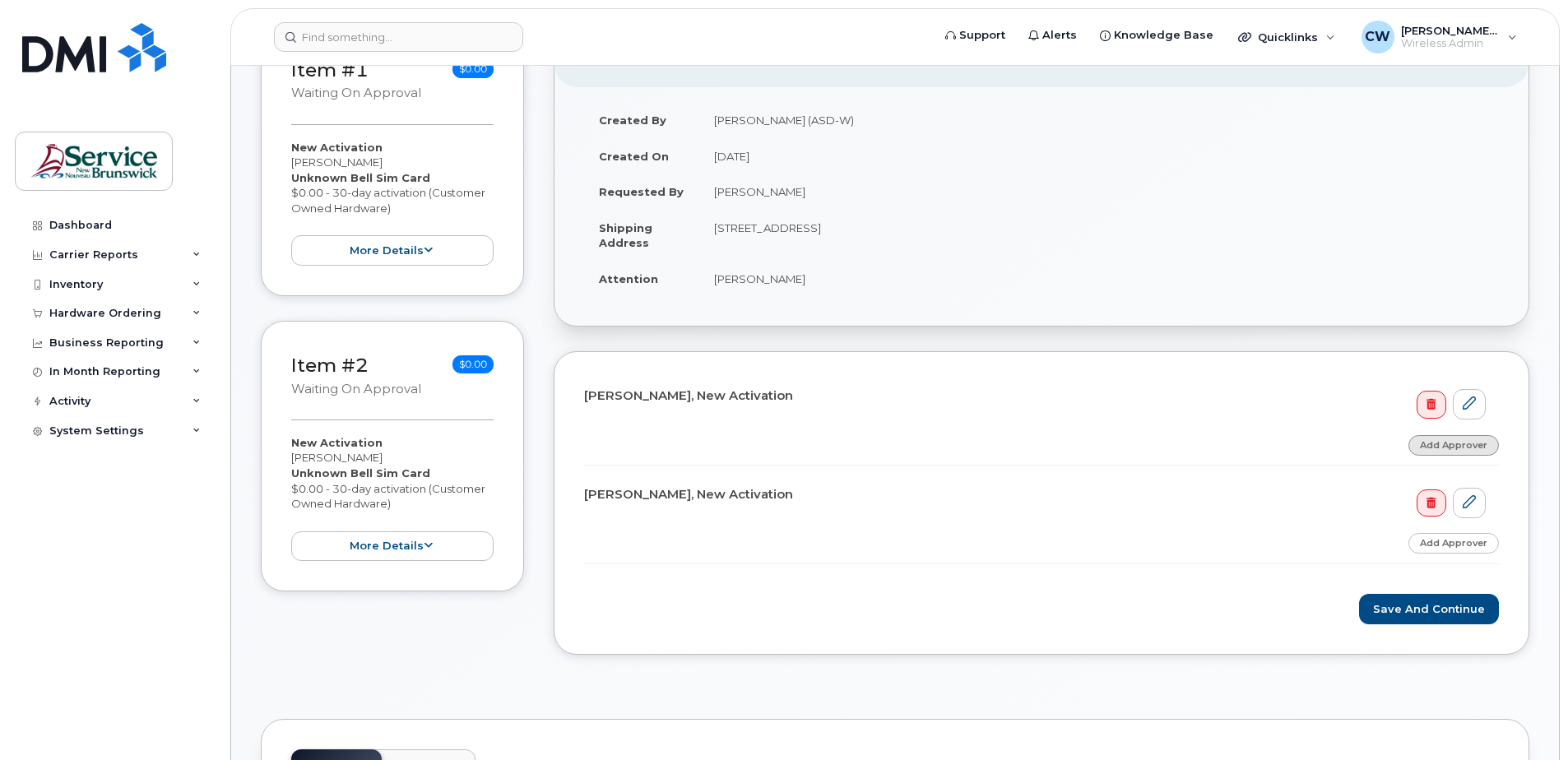
click at [1445, 441] on link "Add Approver" at bounding box center [1453, 445] width 91 height 21
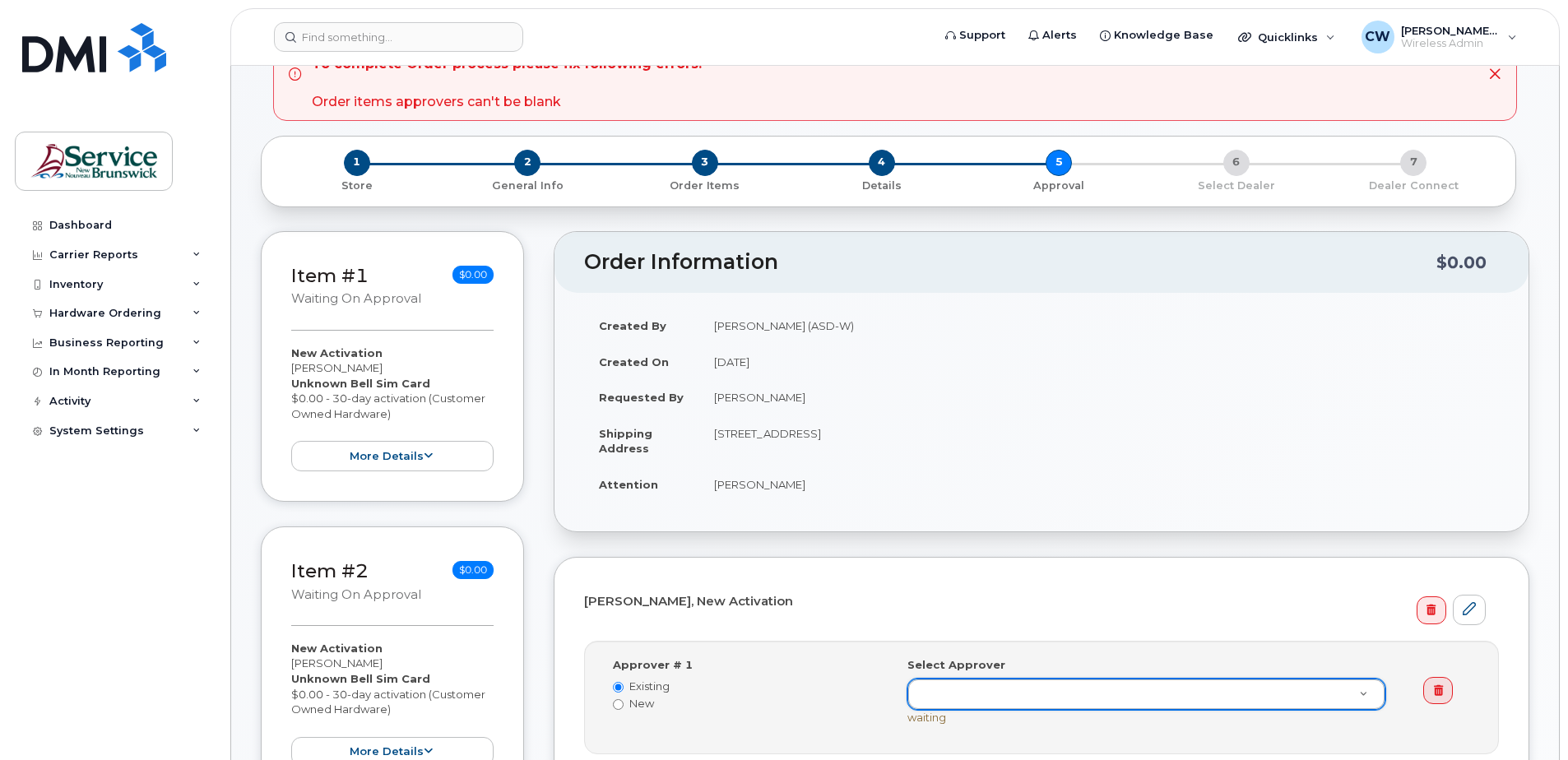
scroll to position [0, 0]
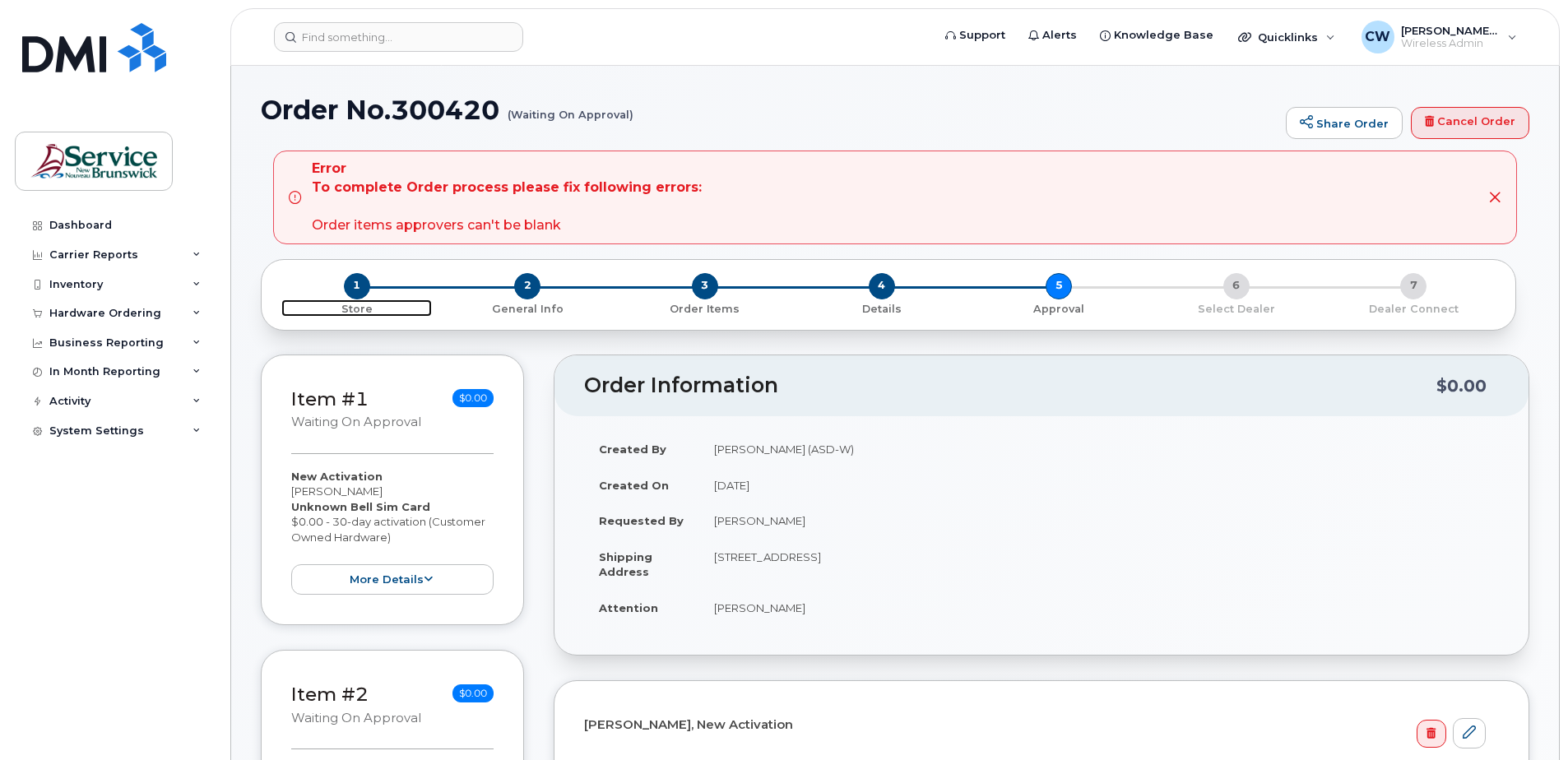
click at [360, 288] on span "1" at bounding box center [356, 286] width 26 height 26
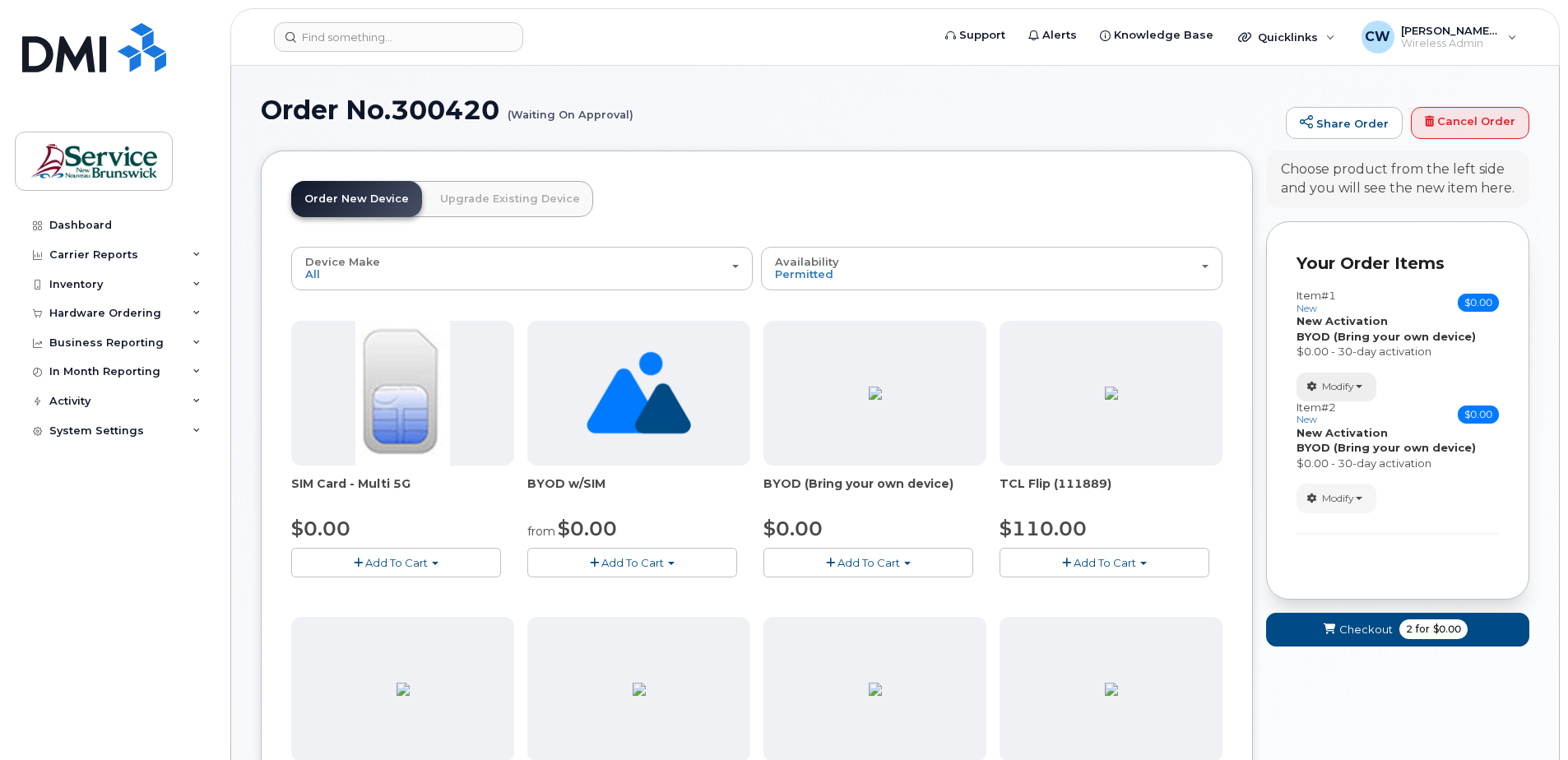
click at [1357, 381] on button "Modify" at bounding box center [1336, 387] width 80 height 28
click at [1346, 411] on link "change" at bounding box center [1375, 412] width 156 height 20
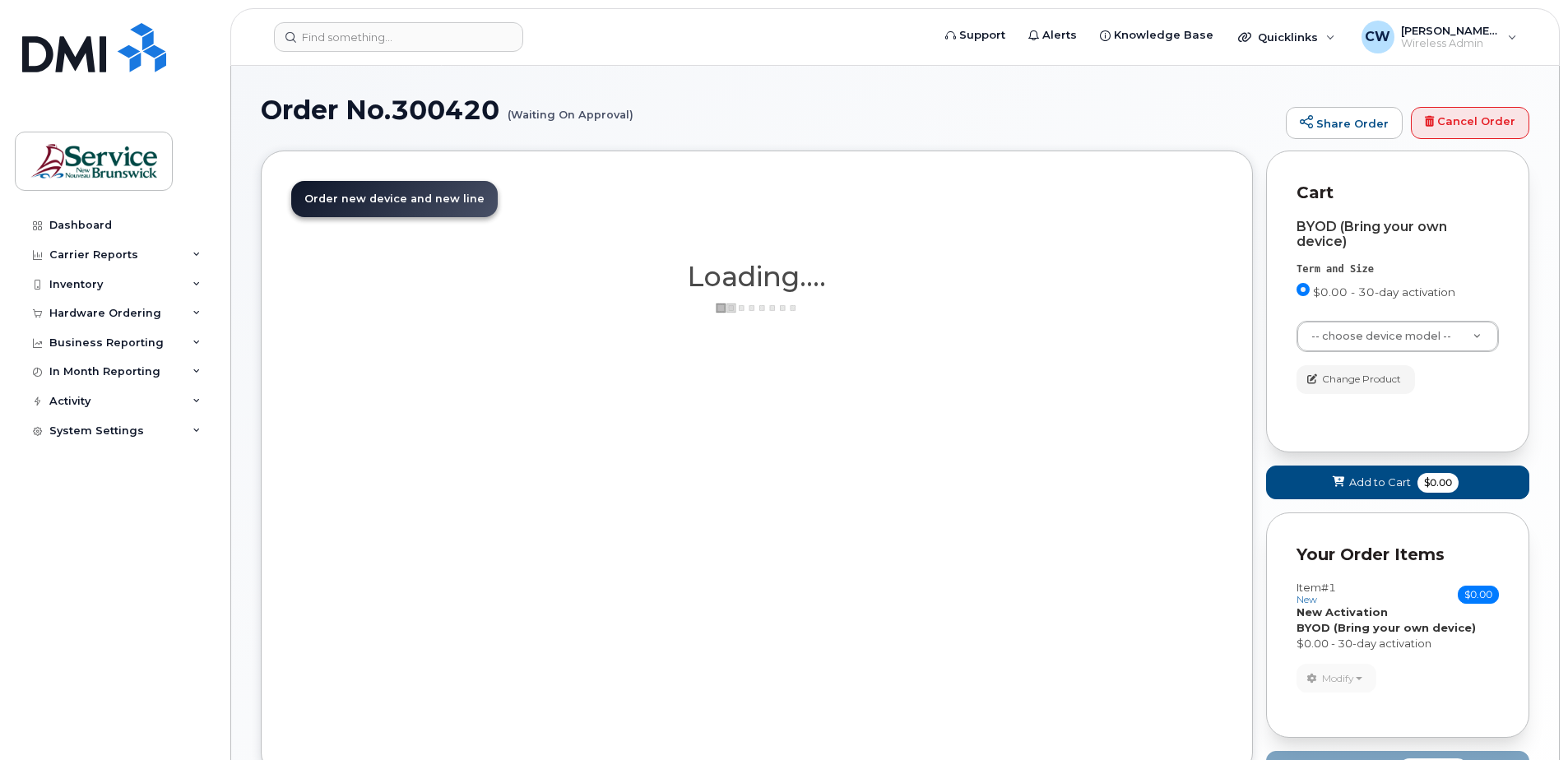
select select "2760"
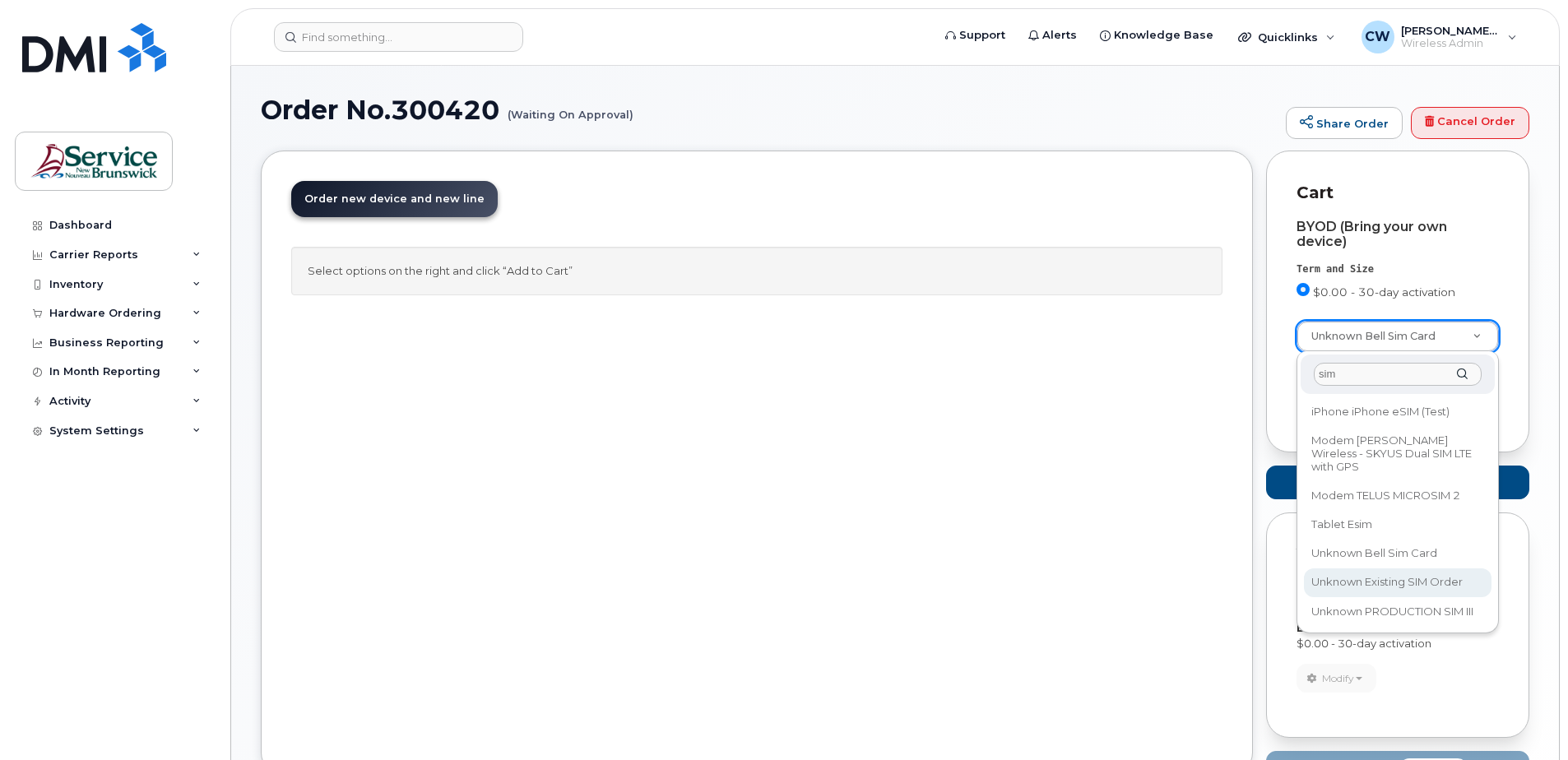
type input "sim"
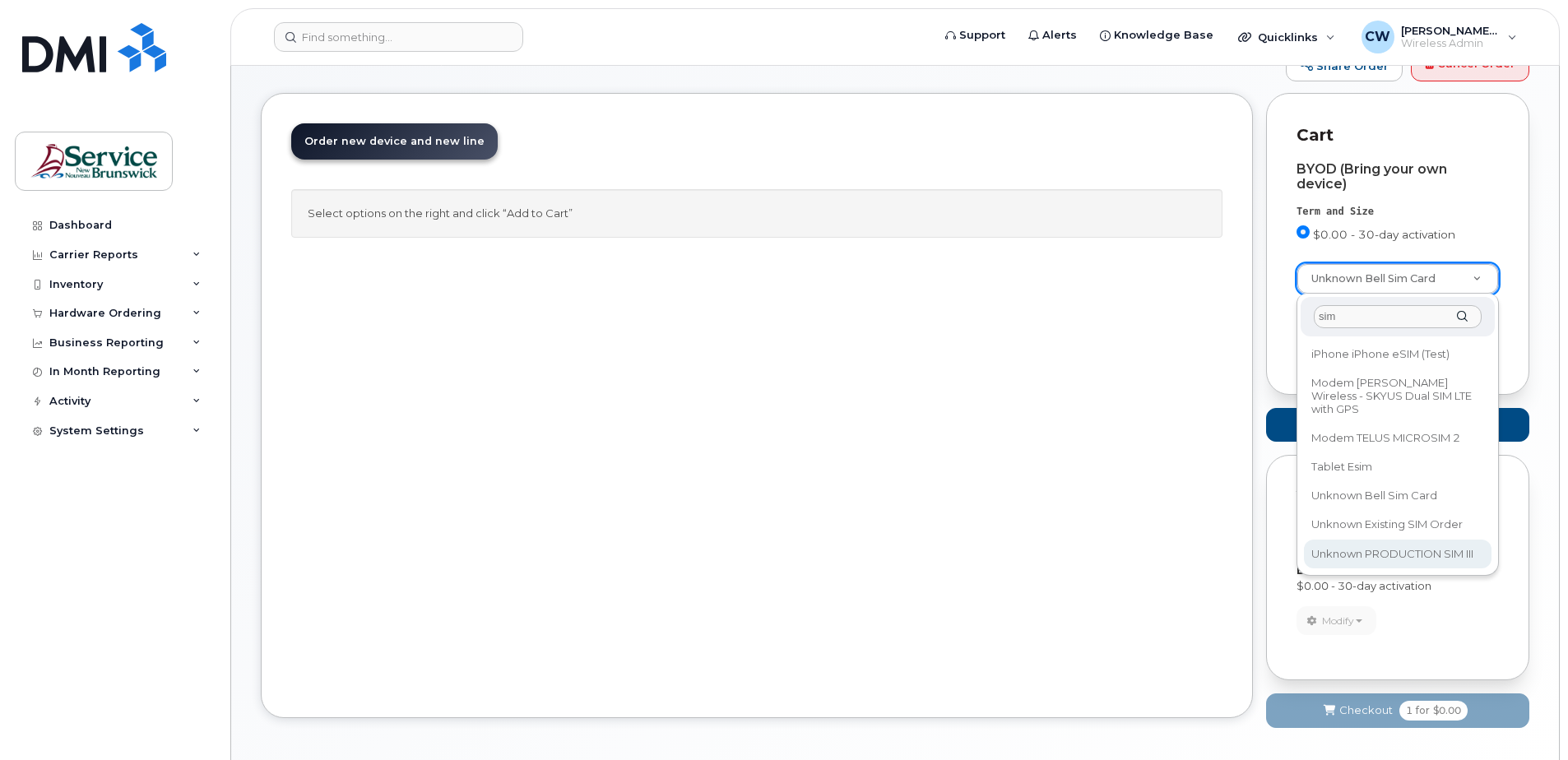
scroll to position [82, 0]
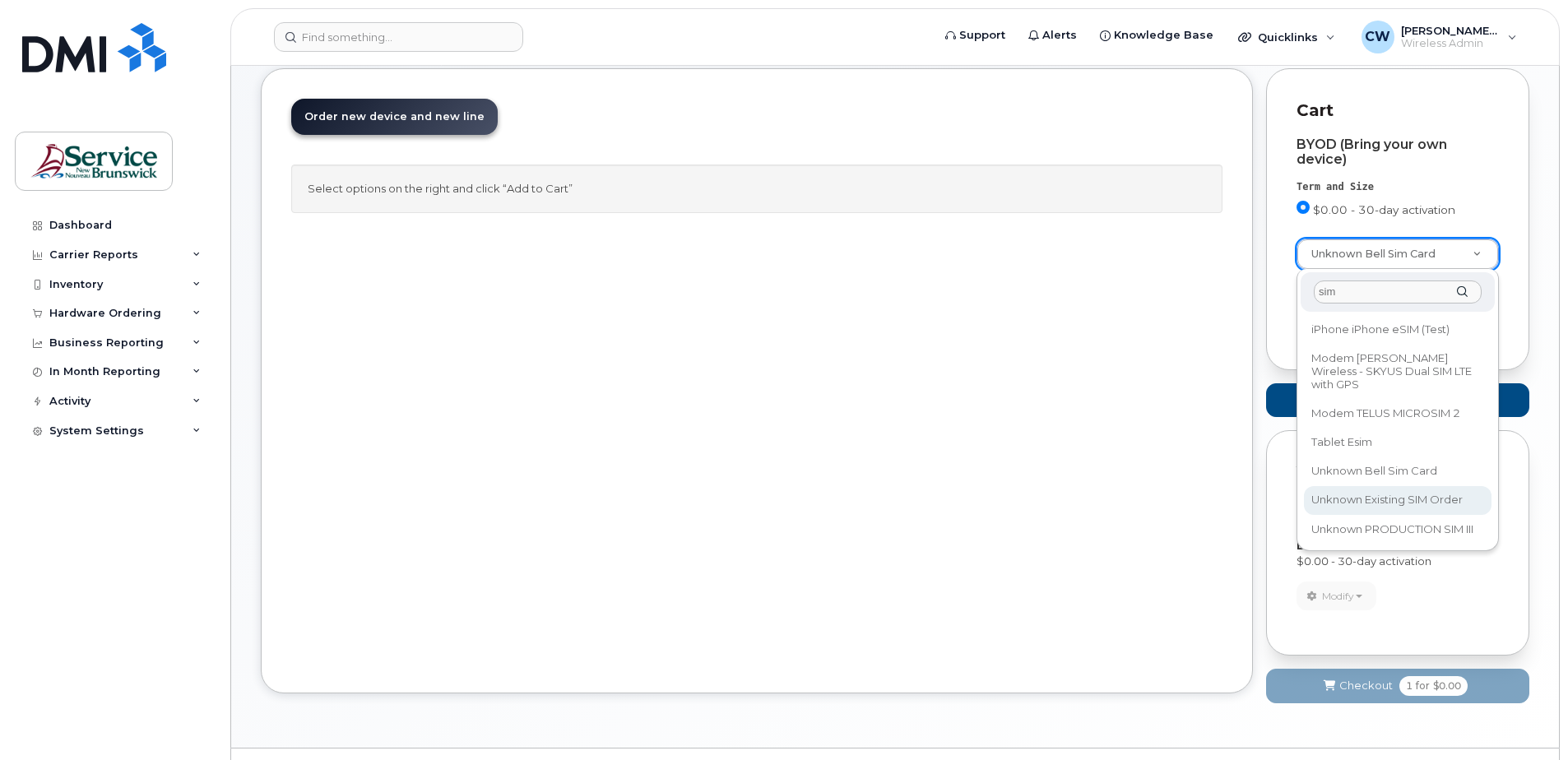
select select "3198"
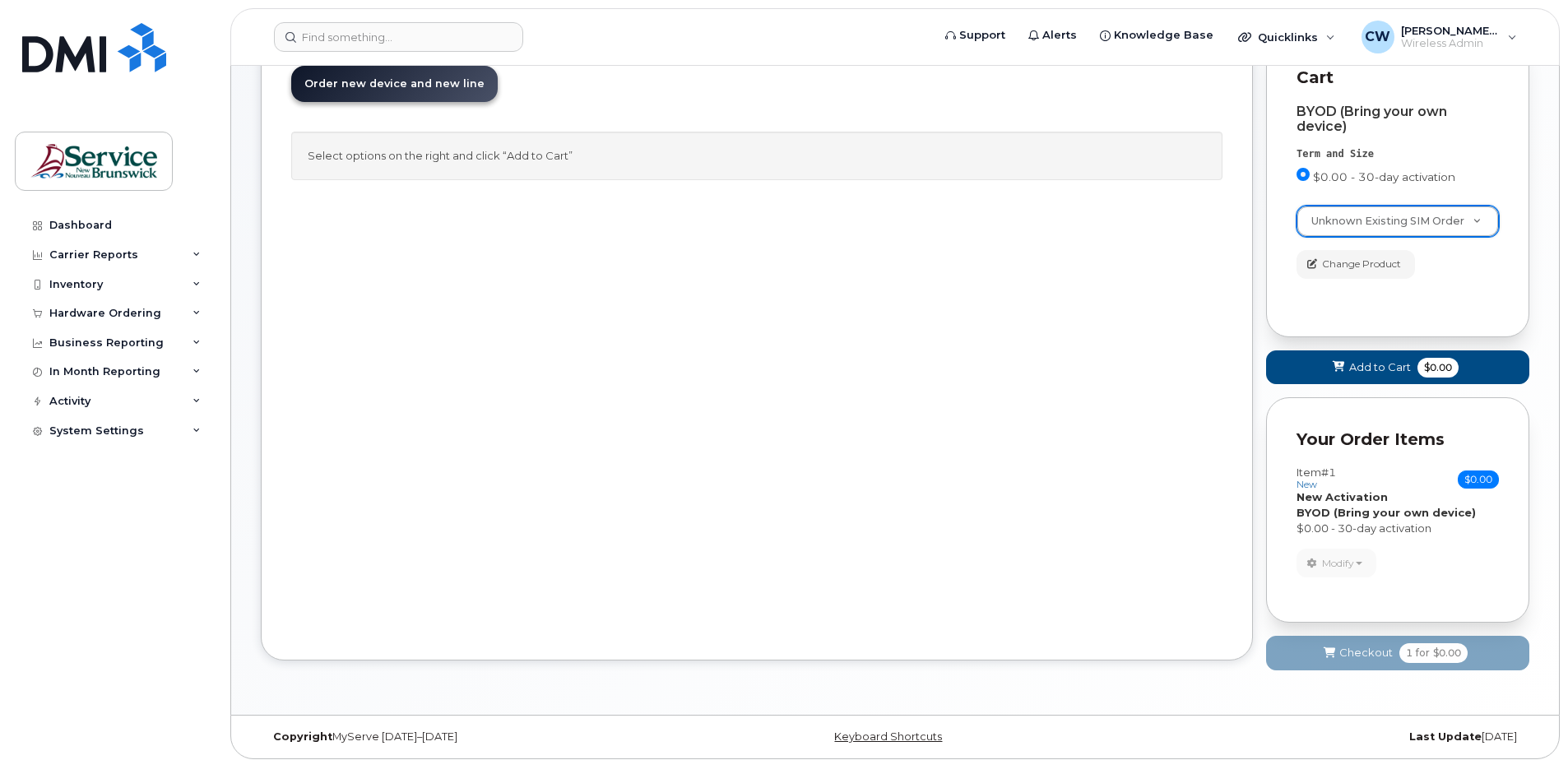
scroll to position [122, 0]
